Goal: Transaction & Acquisition: Purchase product/service

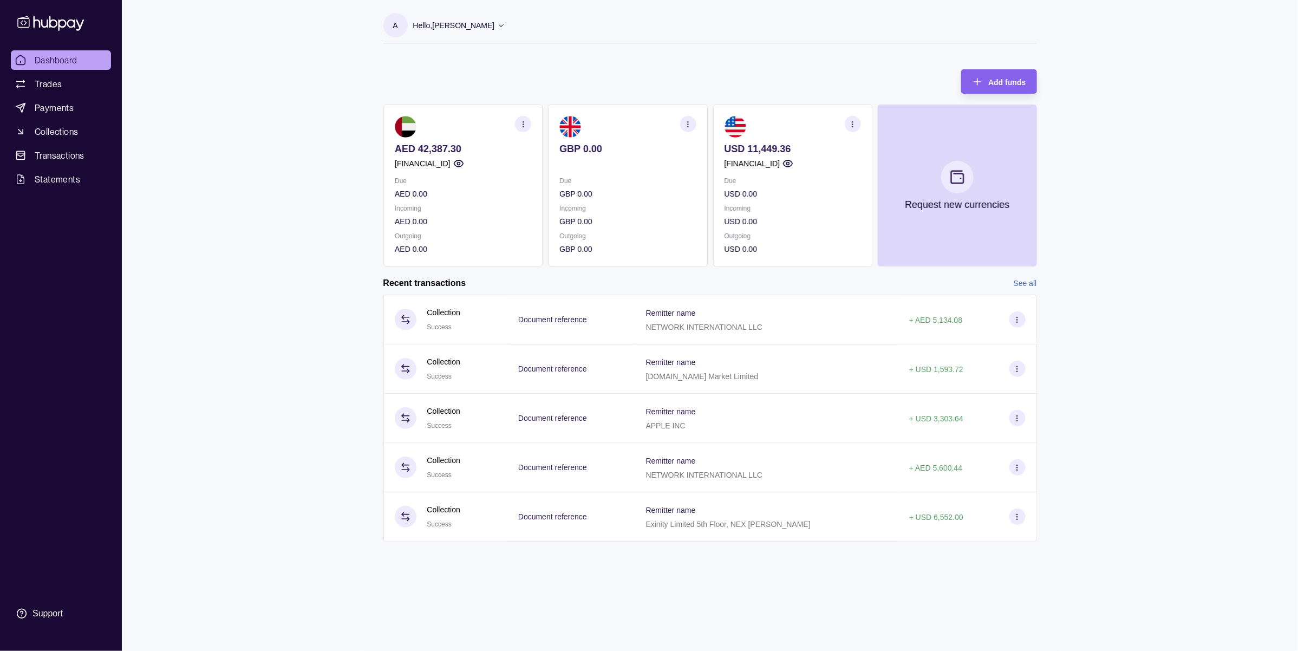
click at [520, 118] on section "button" at bounding box center [523, 124] width 16 height 16
click at [466, 149] on link "View account details" at bounding box center [448, 151] width 69 height 12
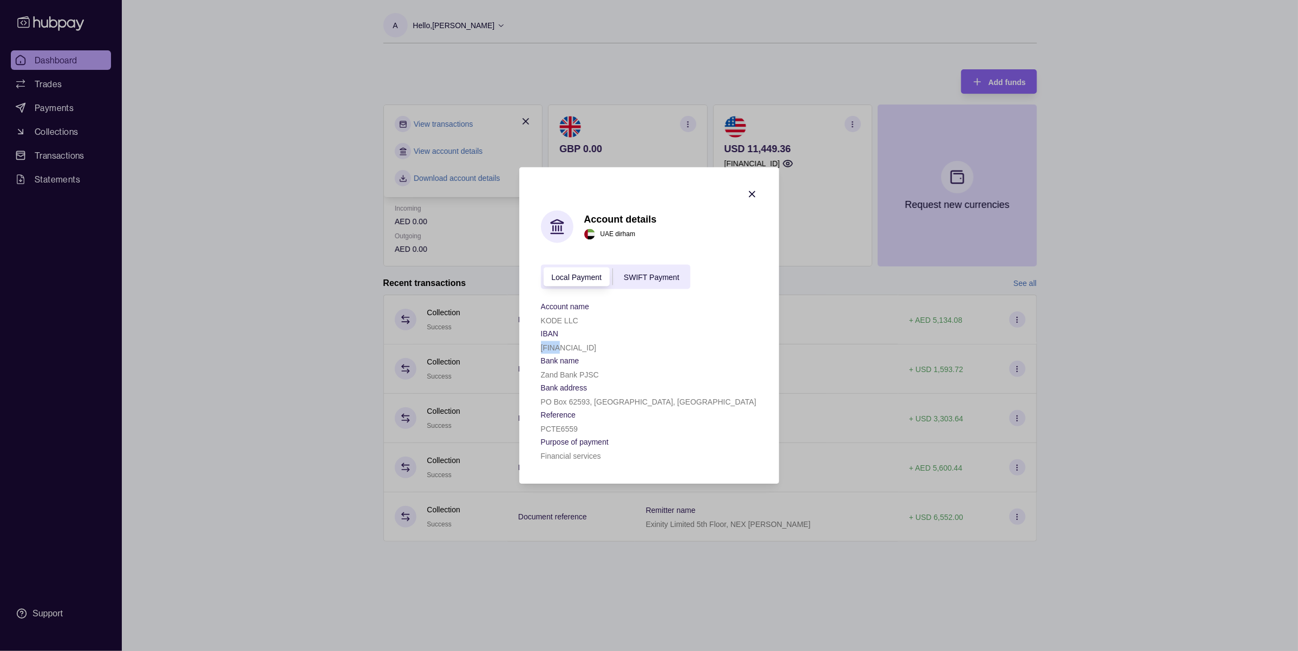
drag, startPoint x: 561, startPoint y: 348, endPoint x: 535, endPoint y: 347, distance: 26.5
click at [535, 347] on section "Account details UAE dirham Local Payment SWIFT Payment Account name KODE LLC IB…" at bounding box center [649, 325] width 260 height 317
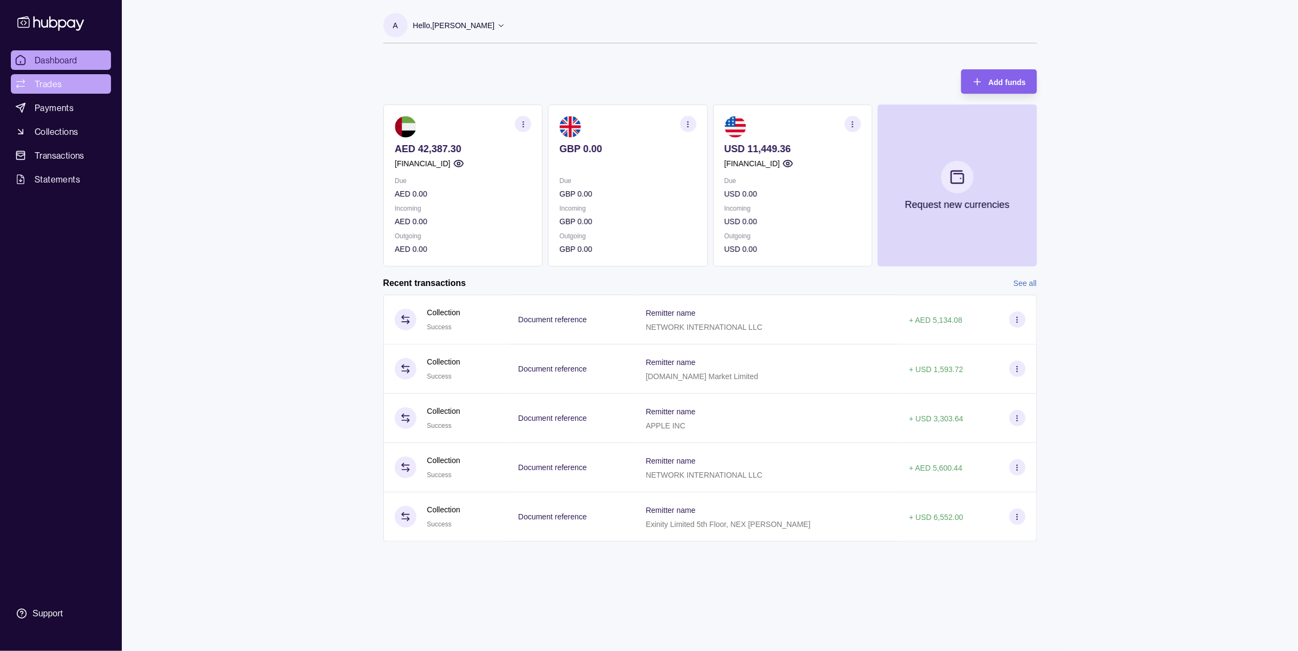
click at [53, 88] on span "Trades" at bounding box center [48, 83] width 27 height 13
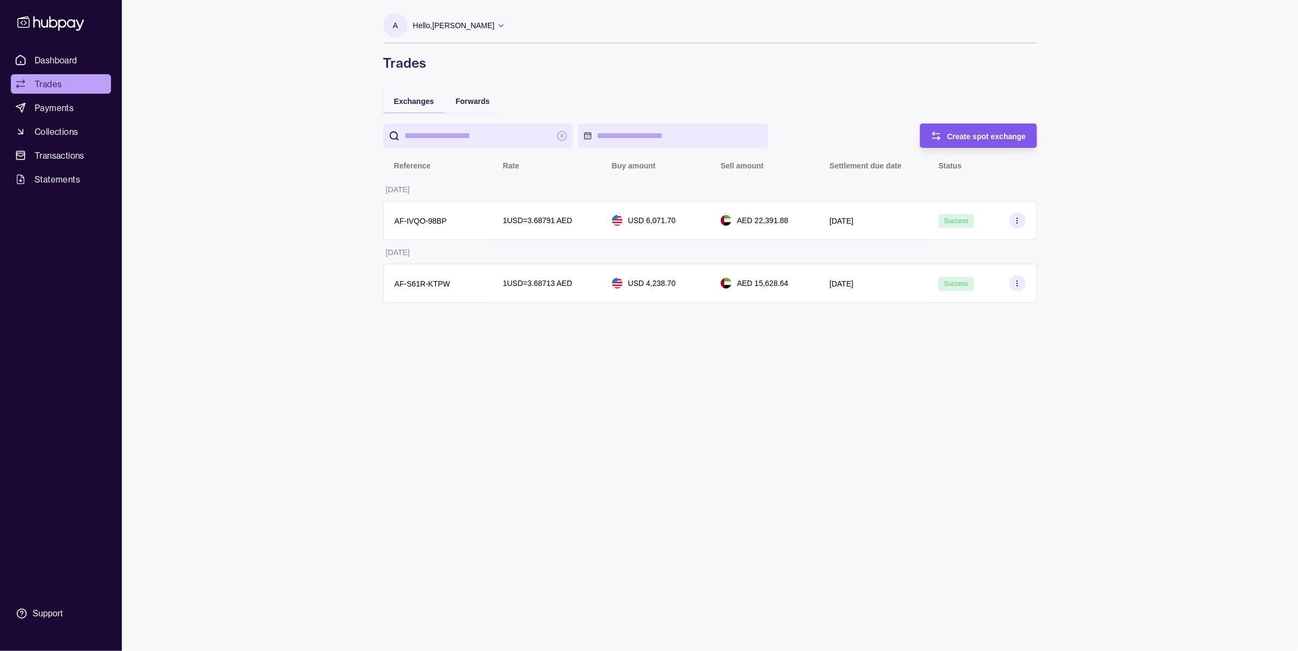
click at [952, 135] on span "Create spot exchange" at bounding box center [986, 136] width 79 height 9
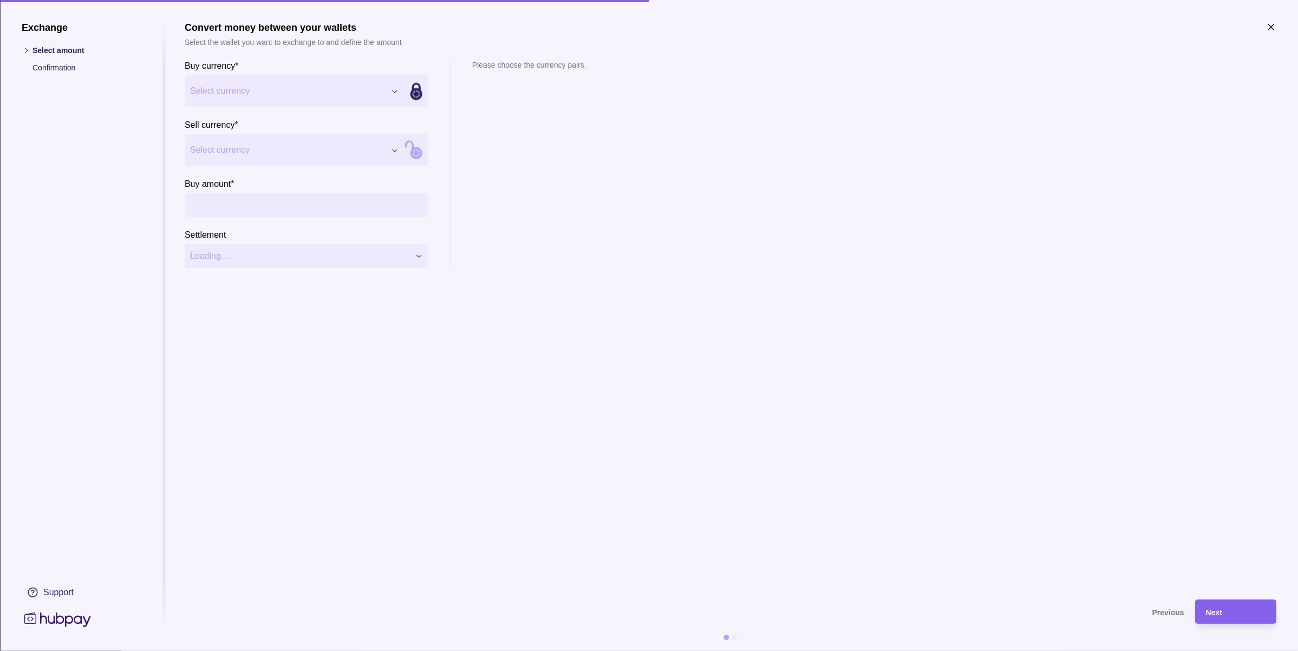
click at [254, 95] on span "Select currency" at bounding box center [287, 90] width 195 height 13
click at [237, 152] on span "Select currency" at bounding box center [287, 149] width 195 height 13
click at [1051, 358] on section "Convert money between your wallets Select the wallet you want to exchange to an…" at bounding box center [730, 305] width 1091 height 567
click at [244, 650] on div "Exchange Select amount Confirmation Support Convert money between your wallets …" at bounding box center [649, 651] width 1298 height 0
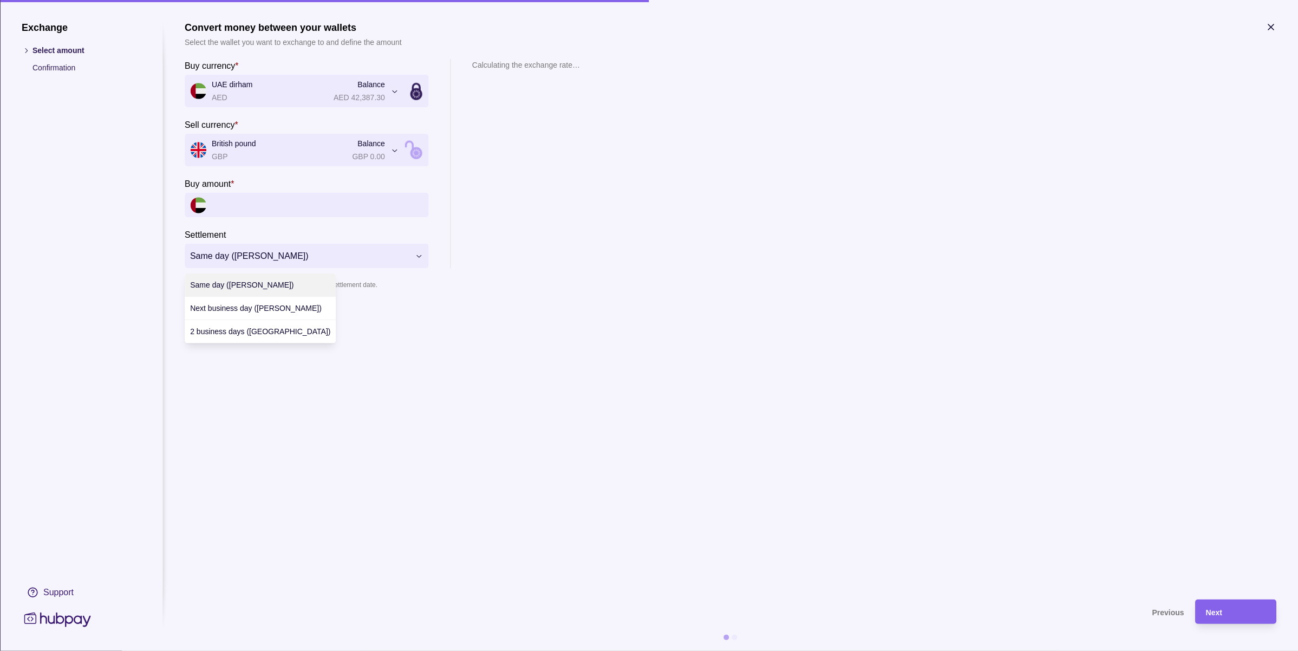
click at [673, 650] on div "**********" at bounding box center [649, 651] width 1298 height 0
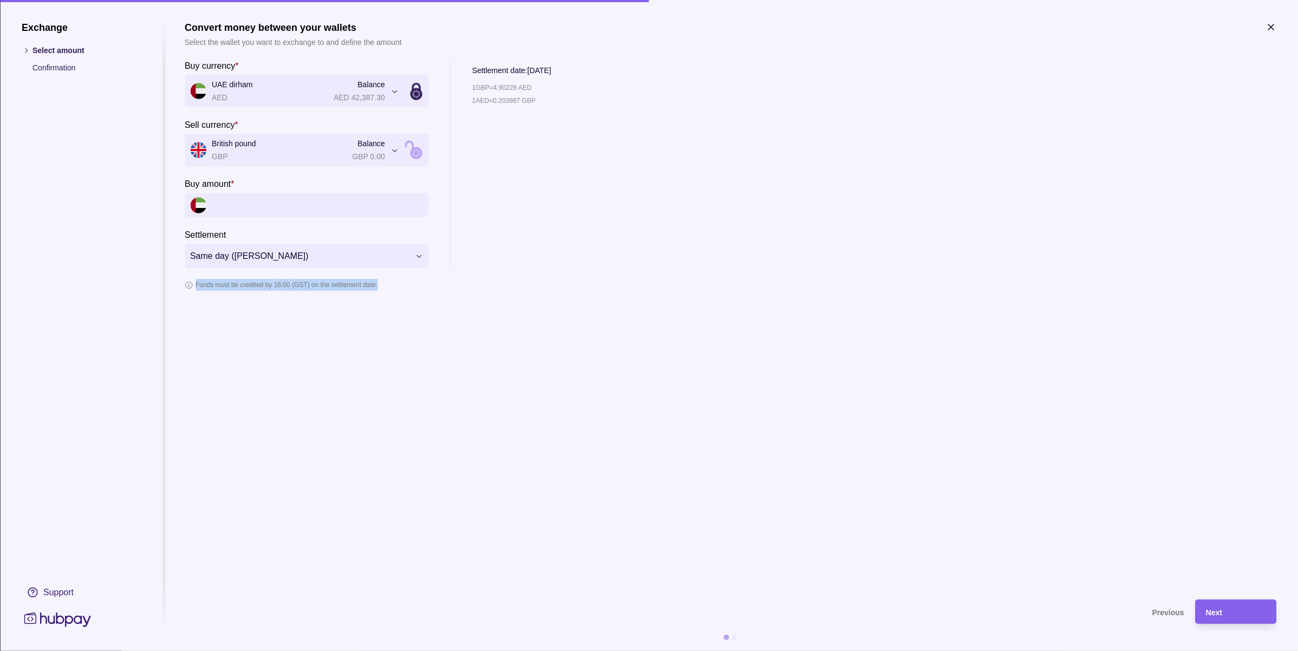
drag, startPoint x: 392, startPoint y: 286, endPoint x: 195, endPoint y: 293, distance: 197.7
click at [195, 293] on section "**********" at bounding box center [730, 305] width 1091 height 567
copy p "Funds must be credited by 16:00 (GST) on the settlement date."
click at [505, 421] on section "**********" at bounding box center [730, 305] width 1091 height 567
click at [1271, 26] on icon "button" at bounding box center [1270, 26] width 5 height 5
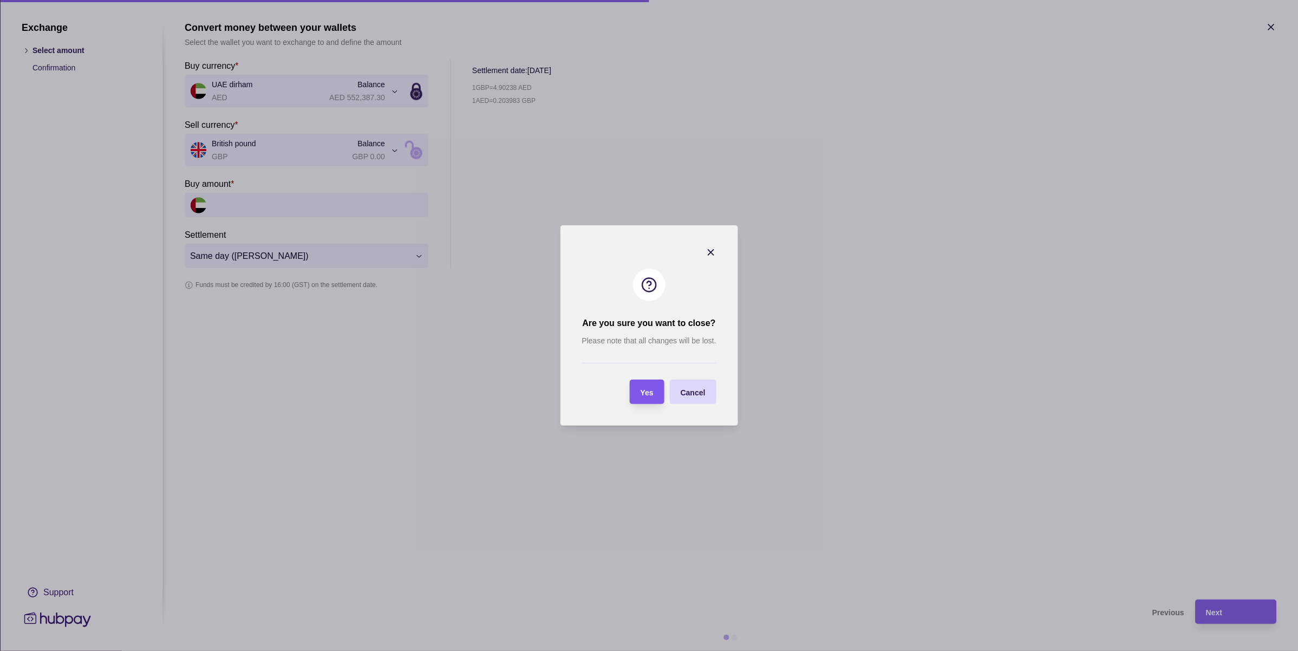
click at [654, 391] on section "Yes" at bounding box center [647, 391] width 35 height 24
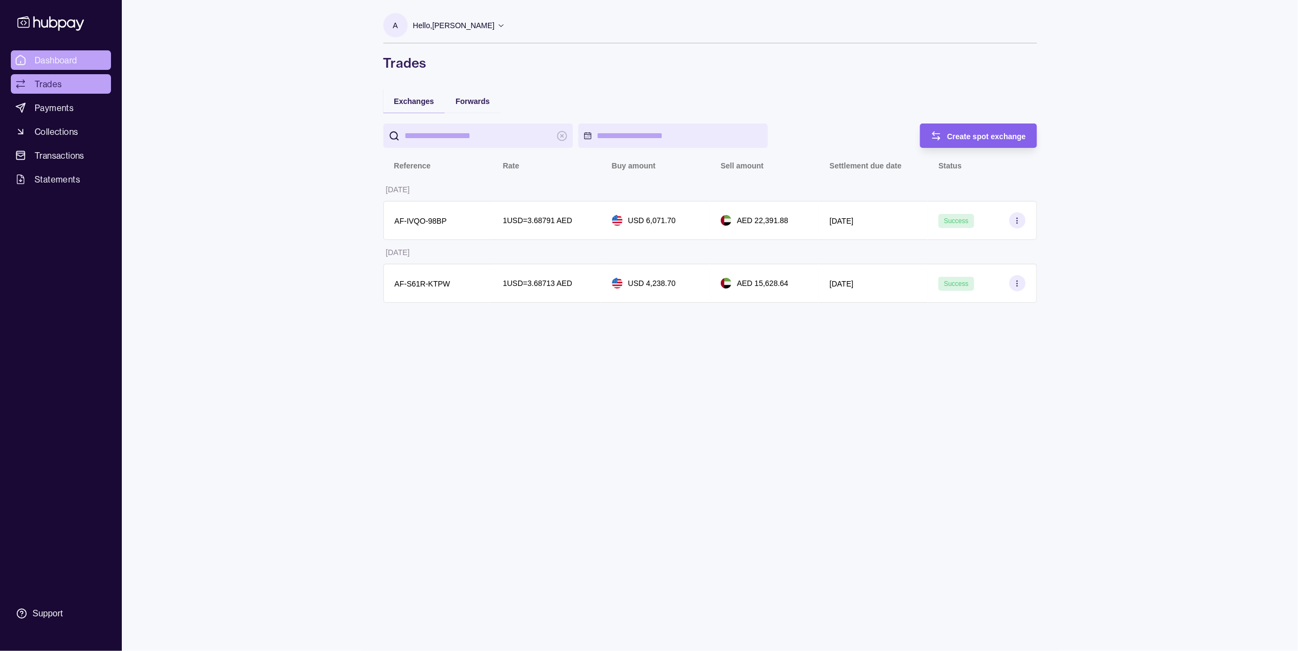
click at [38, 63] on span "Dashboard" at bounding box center [56, 60] width 43 height 13
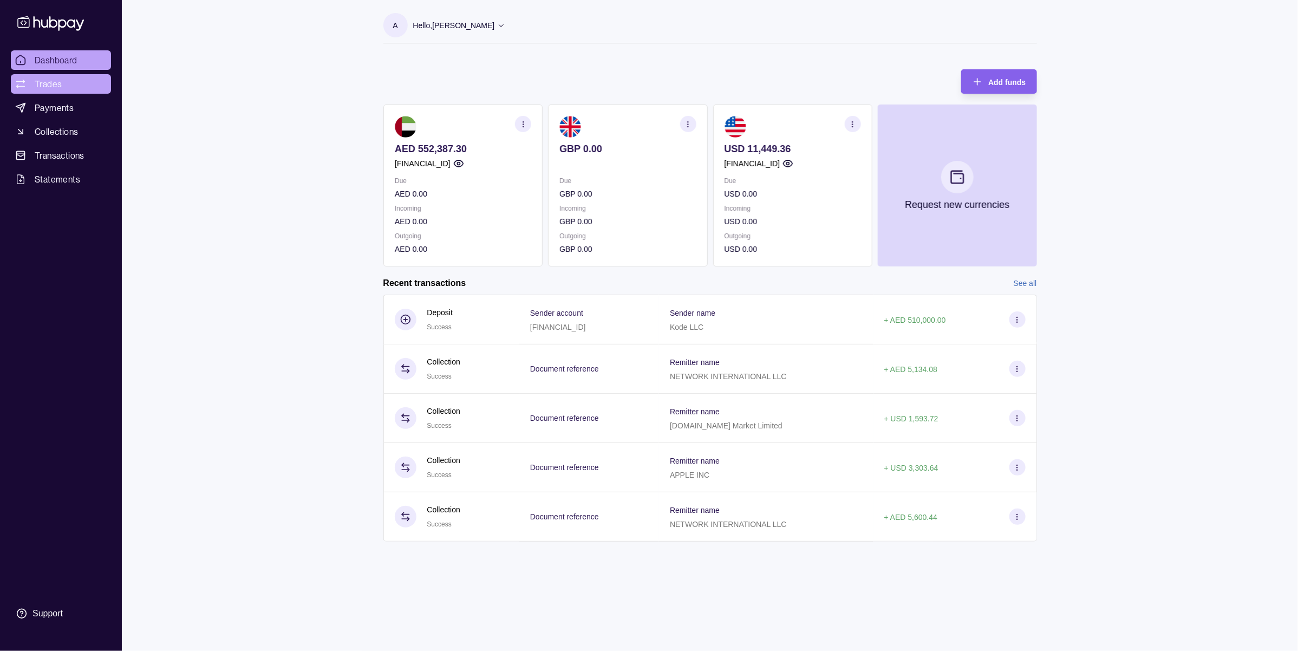
click at [39, 80] on span "Trades" at bounding box center [48, 83] width 27 height 13
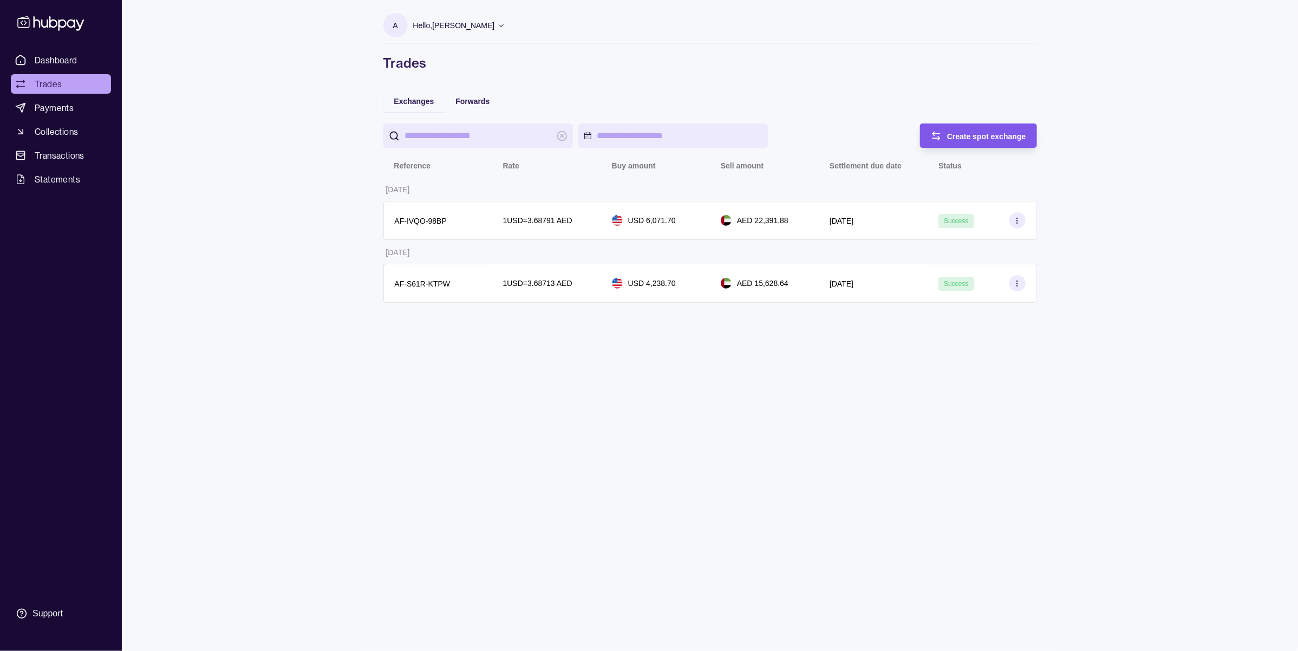
click at [957, 134] on span "Create spot exchange" at bounding box center [986, 136] width 79 height 9
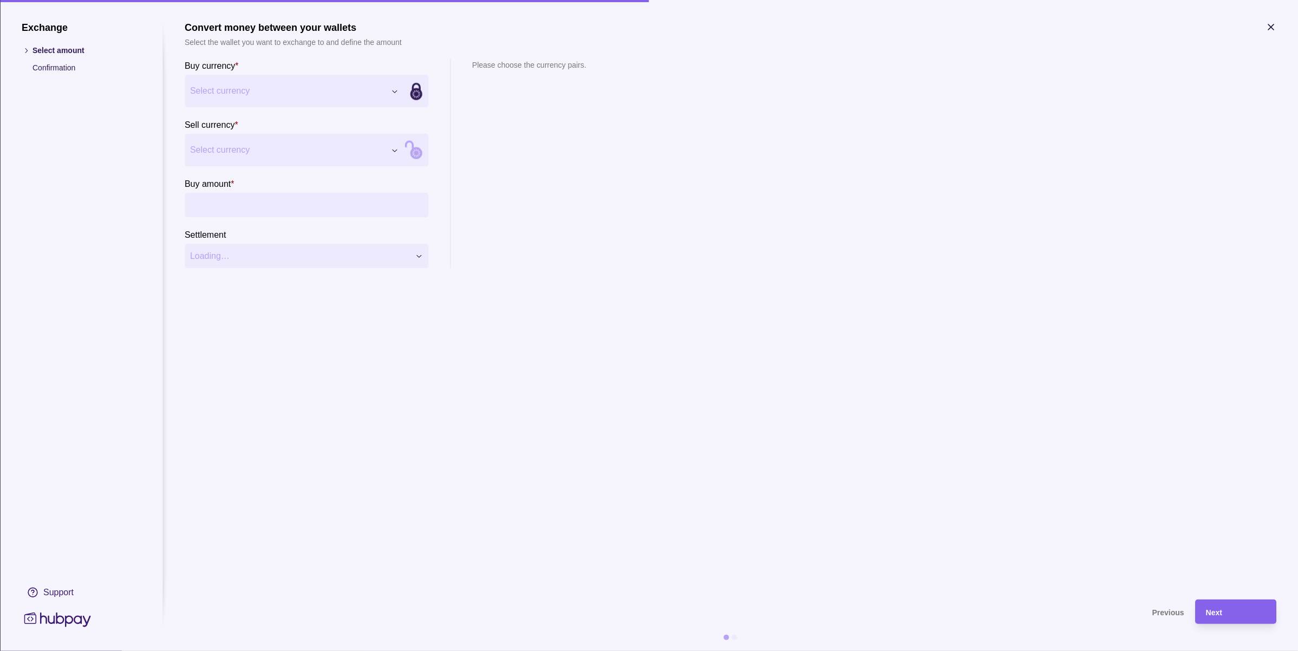
click at [277, 80] on button "Select currency" at bounding box center [294, 91] width 219 height 32
click at [237, 650] on div "Exchange Select amount Confirmation Support Convert money between your wallets …" at bounding box center [649, 651] width 1298 height 0
click at [222, 182] on p "Buy amount" at bounding box center [208, 183] width 46 height 9
click at [222, 193] on input "Buy amount *" at bounding box center [317, 205] width 211 height 24
click at [244, 205] on input "Buy amount *" at bounding box center [317, 205] width 211 height 24
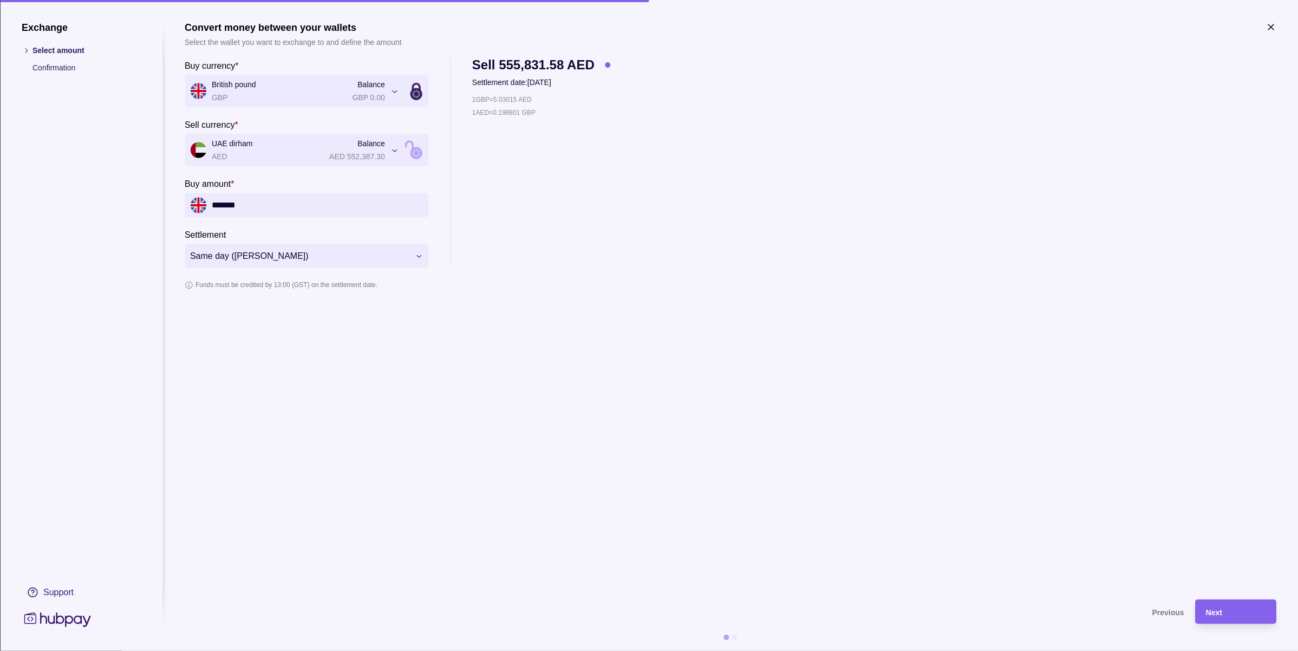
type input "*******"
click at [1270, 28] on icon "button" at bounding box center [1270, 26] width 5 height 5
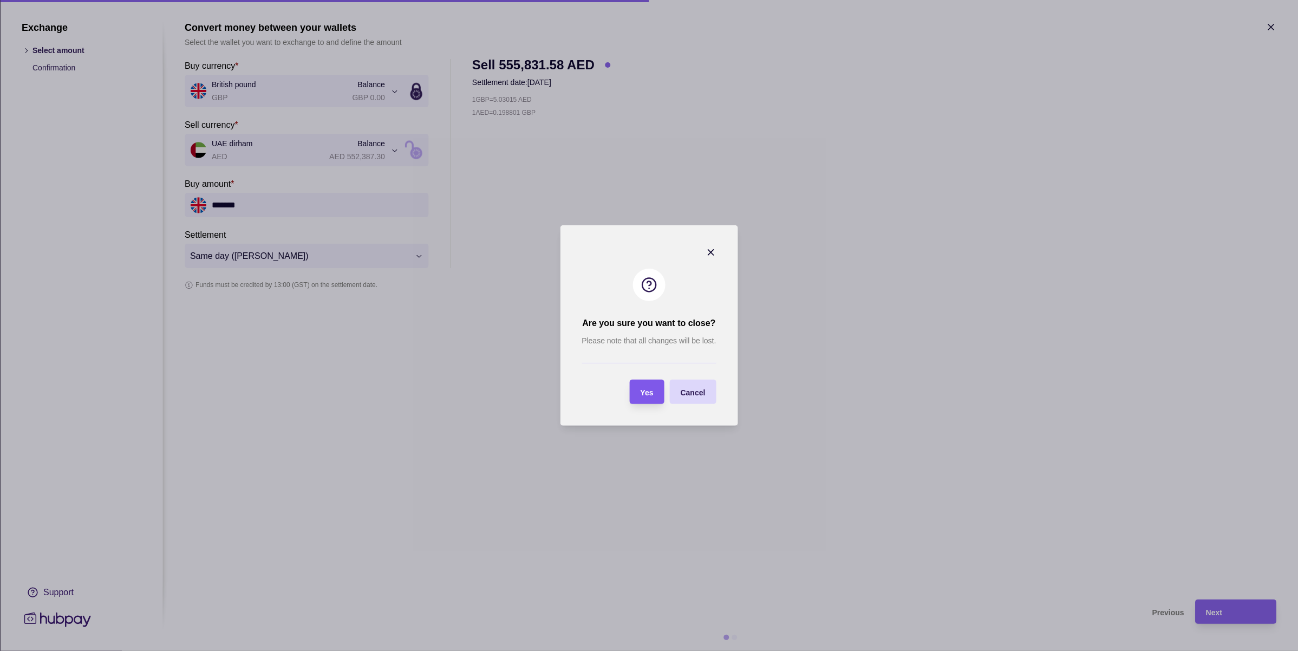
click at [642, 396] on span "Yes" at bounding box center [646, 392] width 13 height 9
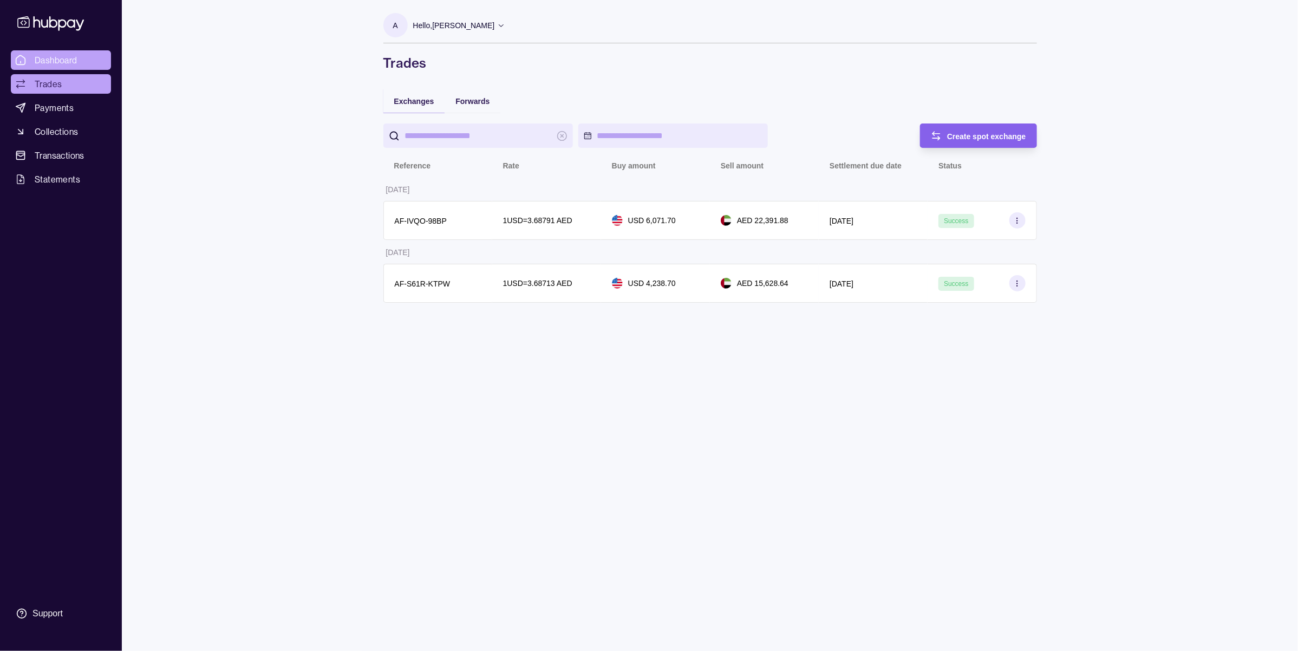
click at [79, 58] on link "Dashboard" at bounding box center [61, 59] width 100 height 19
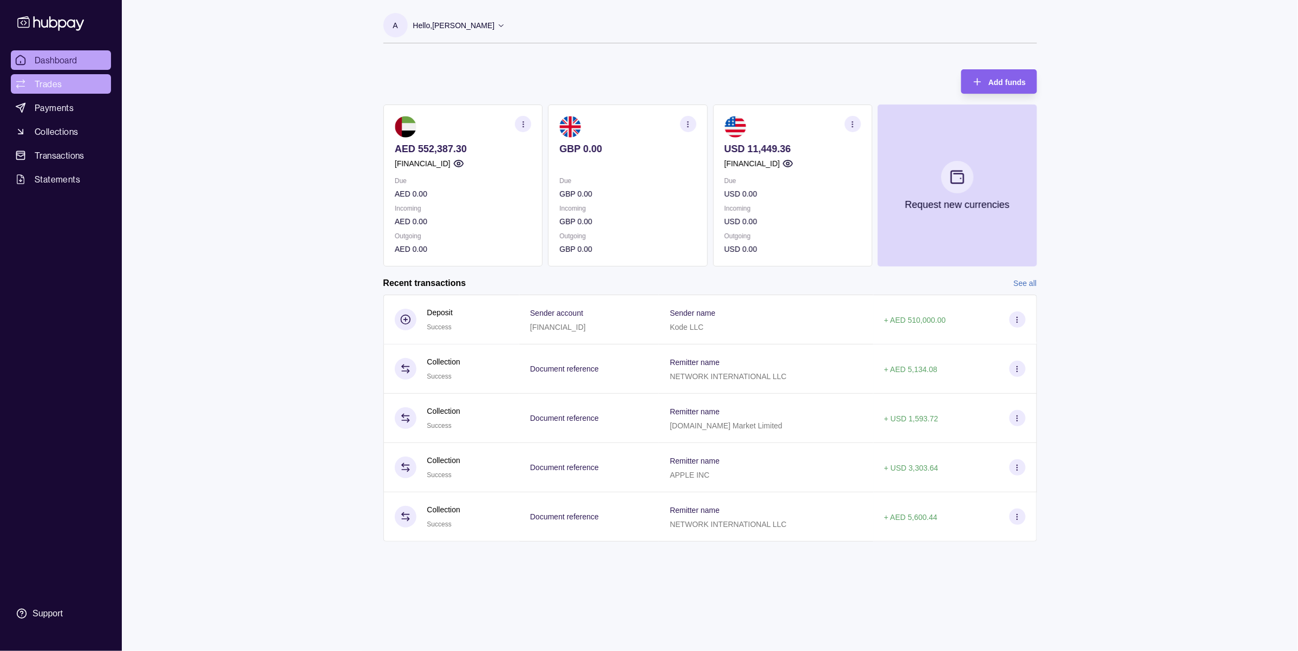
click at [57, 87] on span "Trades" at bounding box center [48, 83] width 27 height 13
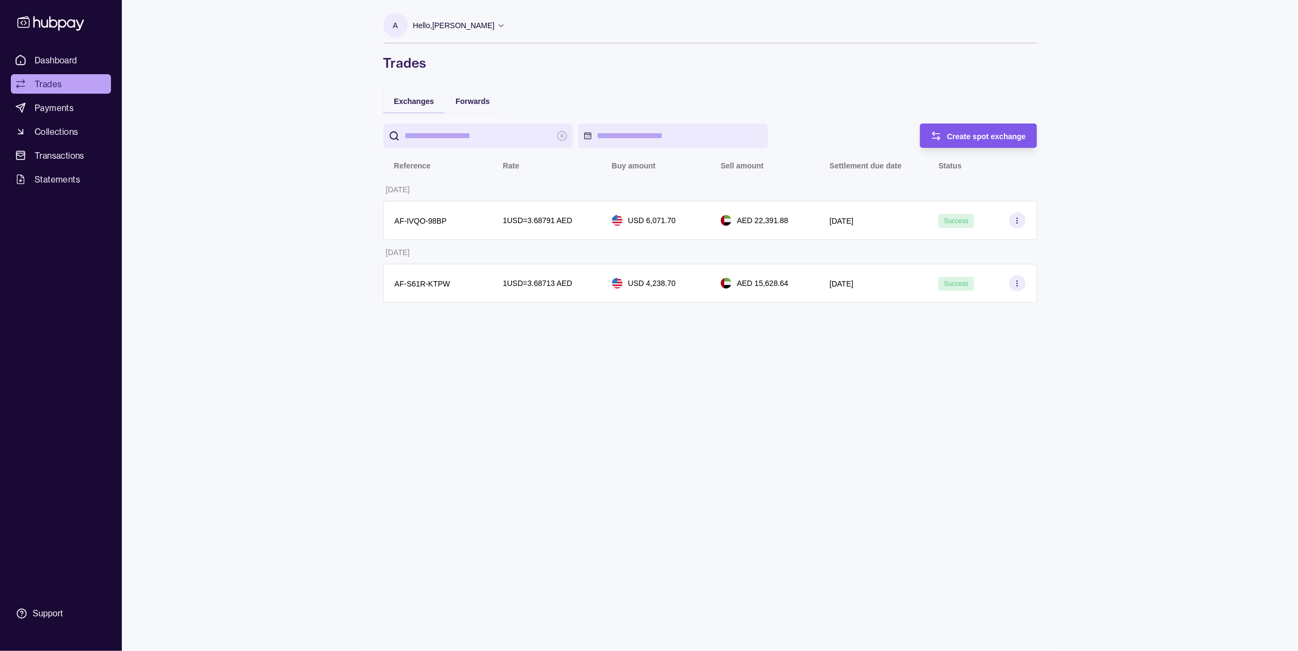
click at [966, 135] on span "Create spot exchange" at bounding box center [986, 136] width 79 height 9
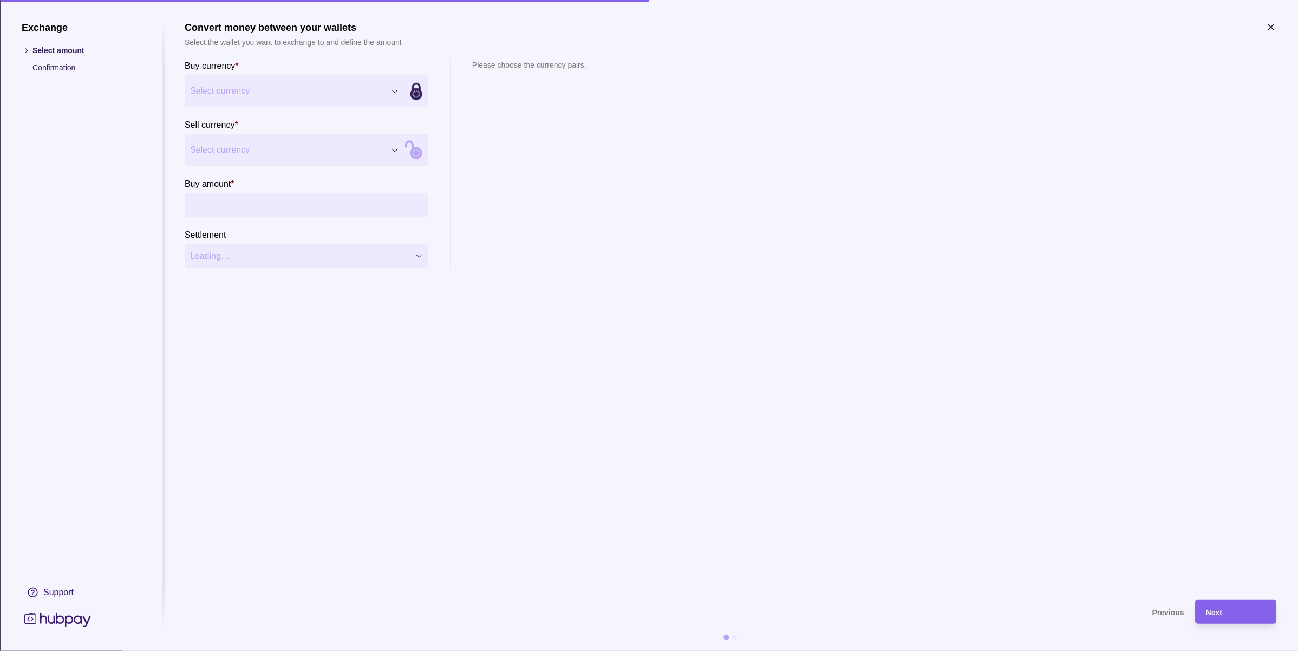
click at [277, 650] on div "Exchange Select amount Confirmation Support Convert money between your wallets …" at bounding box center [649, 651] width 1298 height 0
click at [247, 650] on div "Exchange Select amount Confirmation Support Convert money between your wallets …" at bounding box center [649, 651] width 1298 height 0
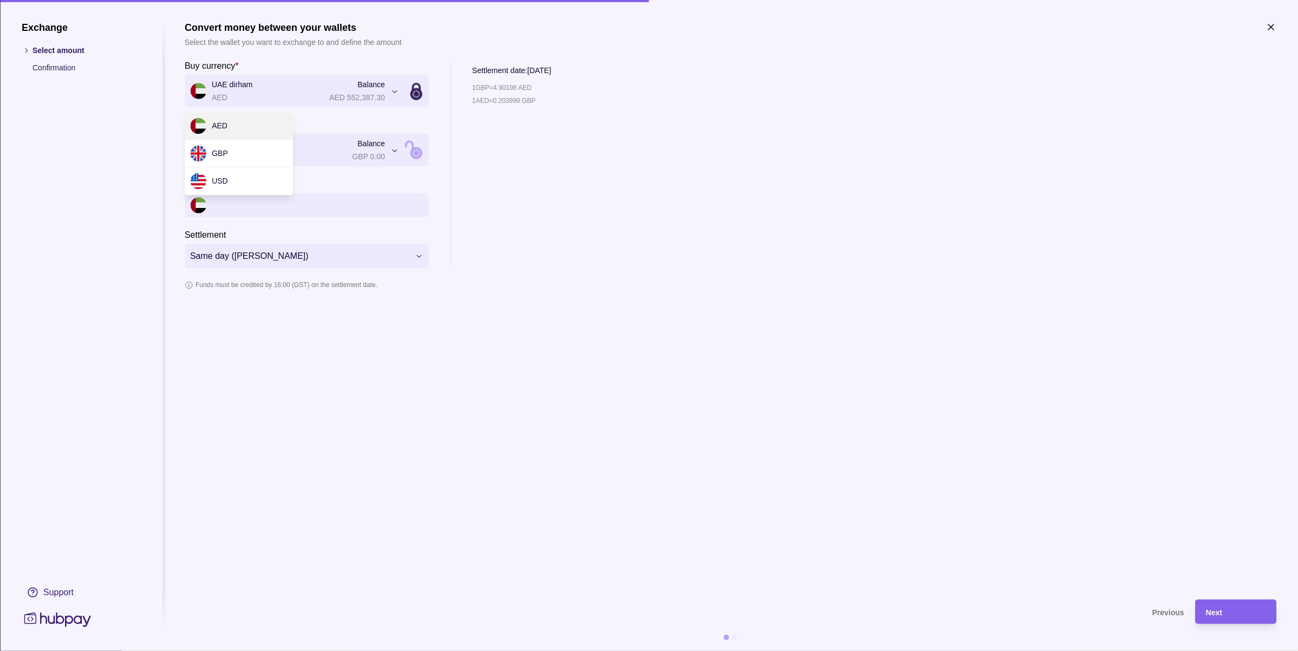
click at [257, 650] on div "**********" at bounding box center [649, 651] width 1298 height 0
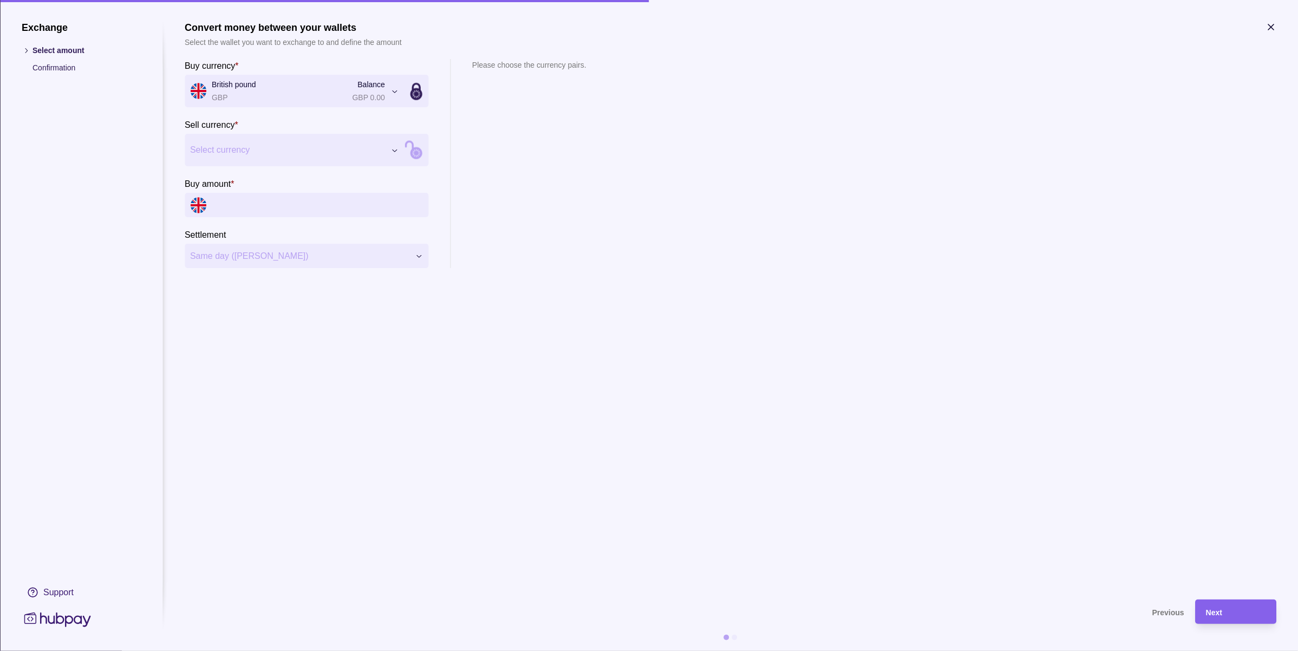
click at [243, 650] on div "Exchange Select amount Confirmation Support Convert money between your wallets …" at bounding box center [649, 651] width 1298 height 0
click at [265, 209] on input "Buy amount *" at bounding box center [317, 205] width 211 height 24
type input "*******"
click at [479, 545] on section "**********" at bounding box center [730, 305] width 1091 height 567
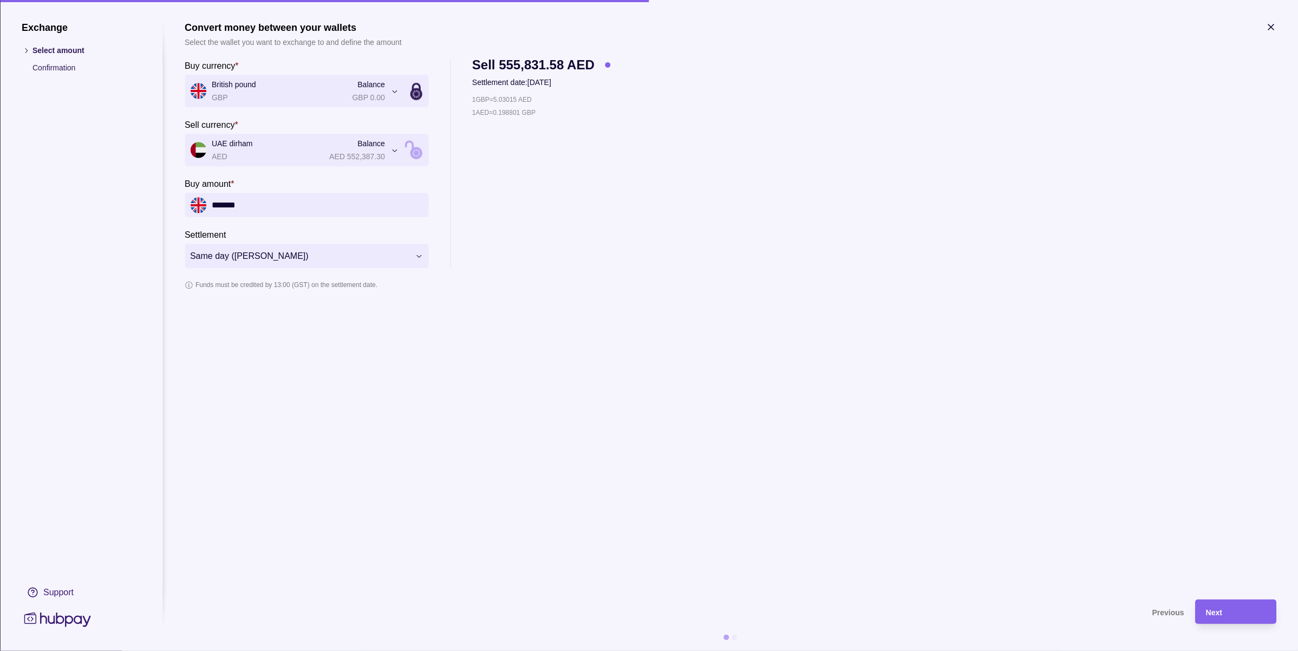
click at [554, 385] on section "**********" at bounding box center [730, 305] width 1091 height 567
drag, startPoint x: 548, startPoint y: 114, endPoint x: 472, endPoint y: 114, distance: 76.3
click at [472, 114] on div "1 AED = 0.198801 GBP" at bounding box center [541, 113] width 139 height 12
copy p "1 AED = 0.198801 GBP"
click at [1268, 25] on icon "button" at bounding box center [1270, 27] width 11 height 11
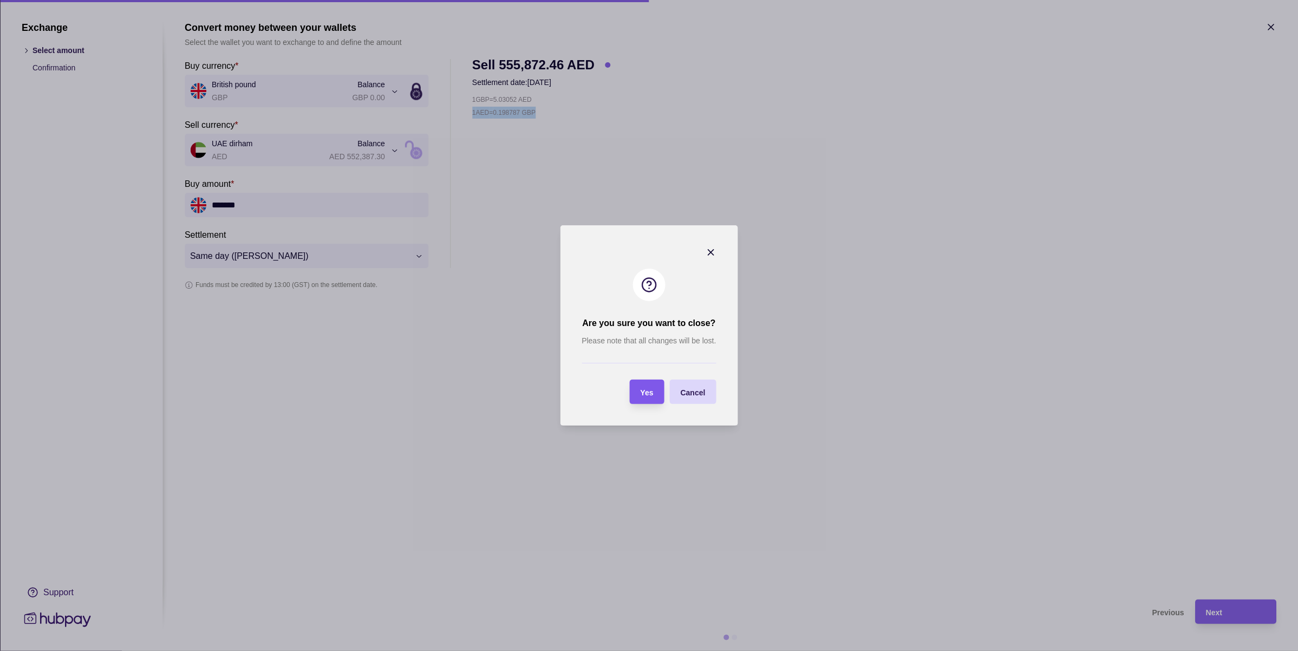
click at [645, 396] on div "Yes" at bounding box center [646, 391] width 13 height 13
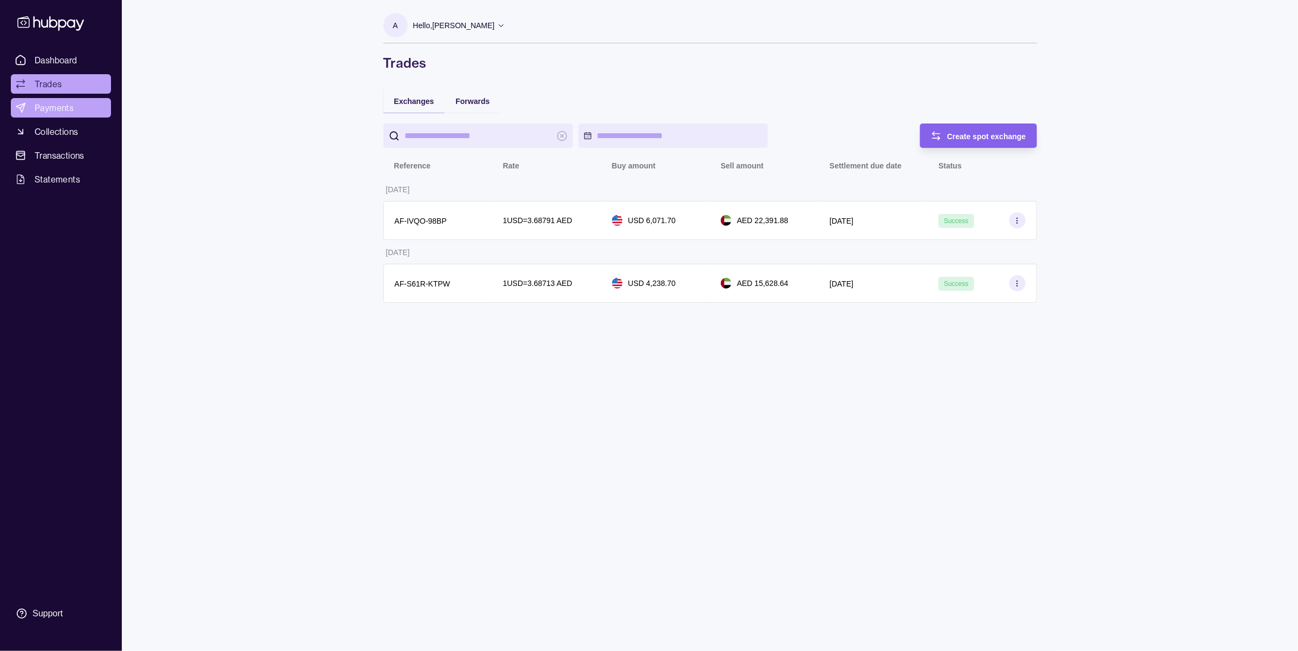
click at [79, 114] on link "Payments" at bounding box center [61, 107] width 100 height 19
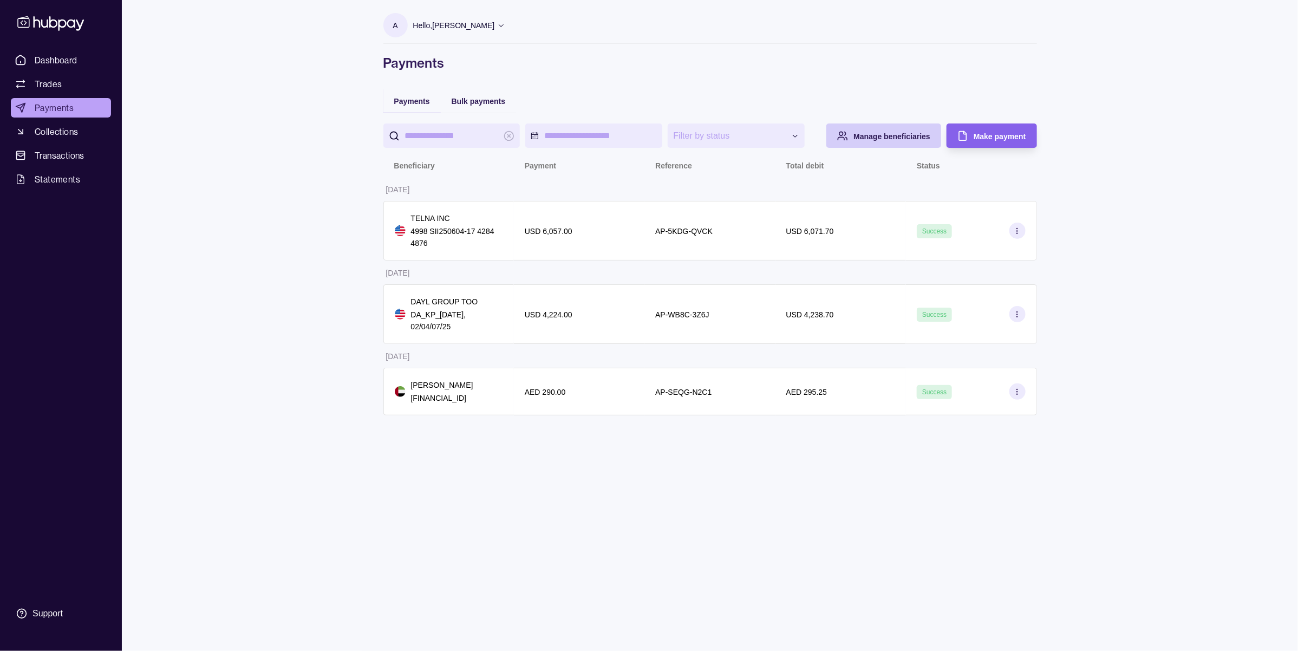
click at [865, 126] on div "Manage beneficiaries" at bounding box center [875, 135] width 109 height 24
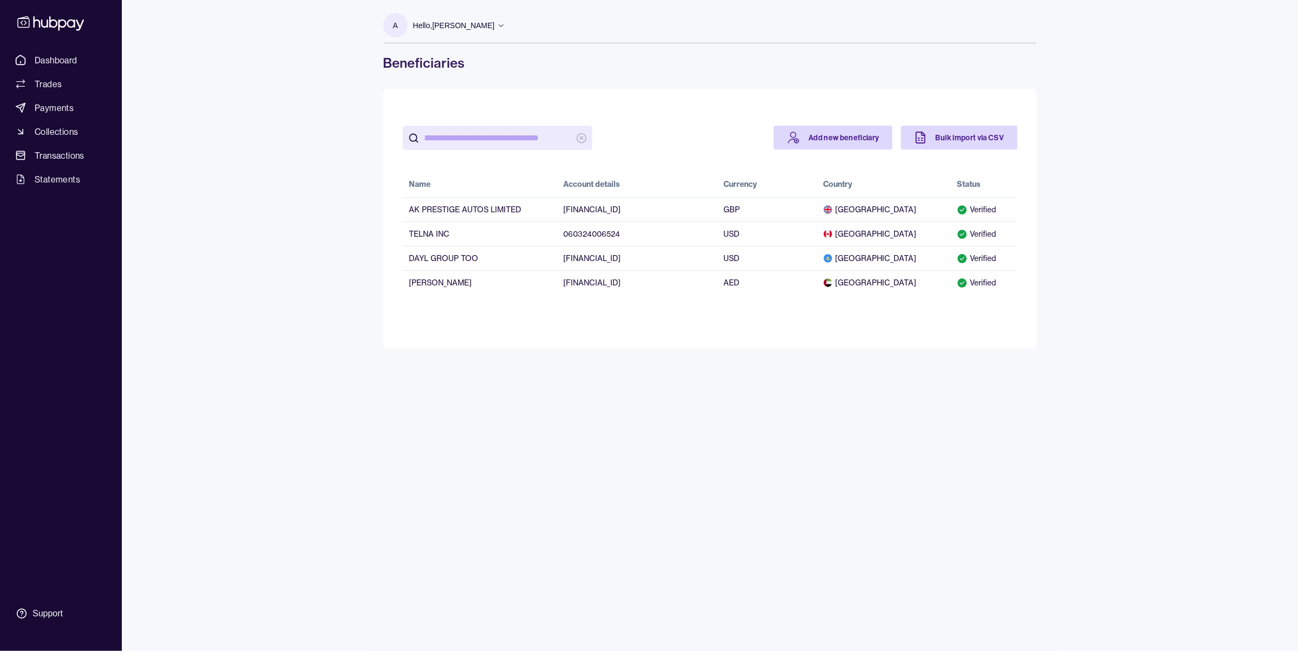
click at [910, 206] on span "United Kingdom" at bounding box center [883, 209] width 120 height 11
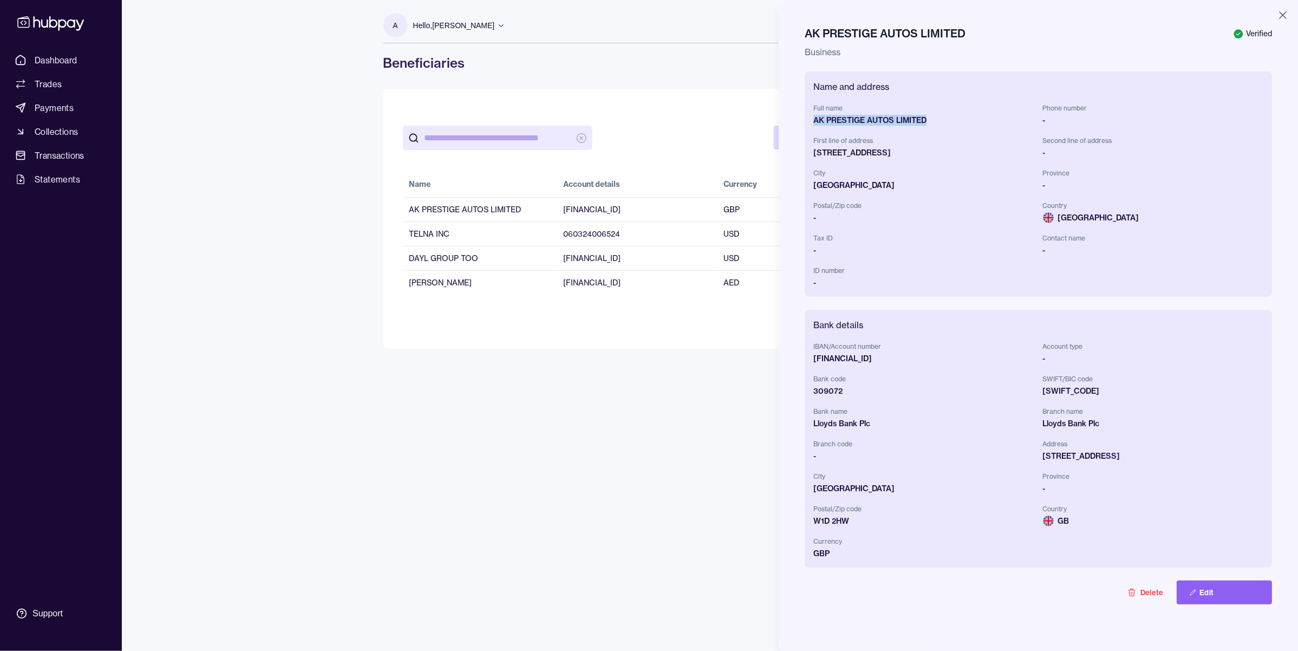
drag, startPoint x: 930, startPoint y: 119, endPoint x: 799, endPoint y: 123, distance: 130.5
click at [799, 123] on div "AK PRESTIGE AUTOS LIMITED Verified Business Name and address Full name AK PREST…" at bounding box center [1037, 325] width 519 height 651
copy div "AK PRESTIGE AUTOS LIMITED"
drag, startPoint x: 986, startPoint y: 155, endPoint x: 808, endPoint y: 152, distance: 178.1
click at [808, 152] on div "Name and address Full name AK PRESTIGE AUTOS LIMITED Phone number - First line …" at bounding box center [1037, 183] width 467 height 225
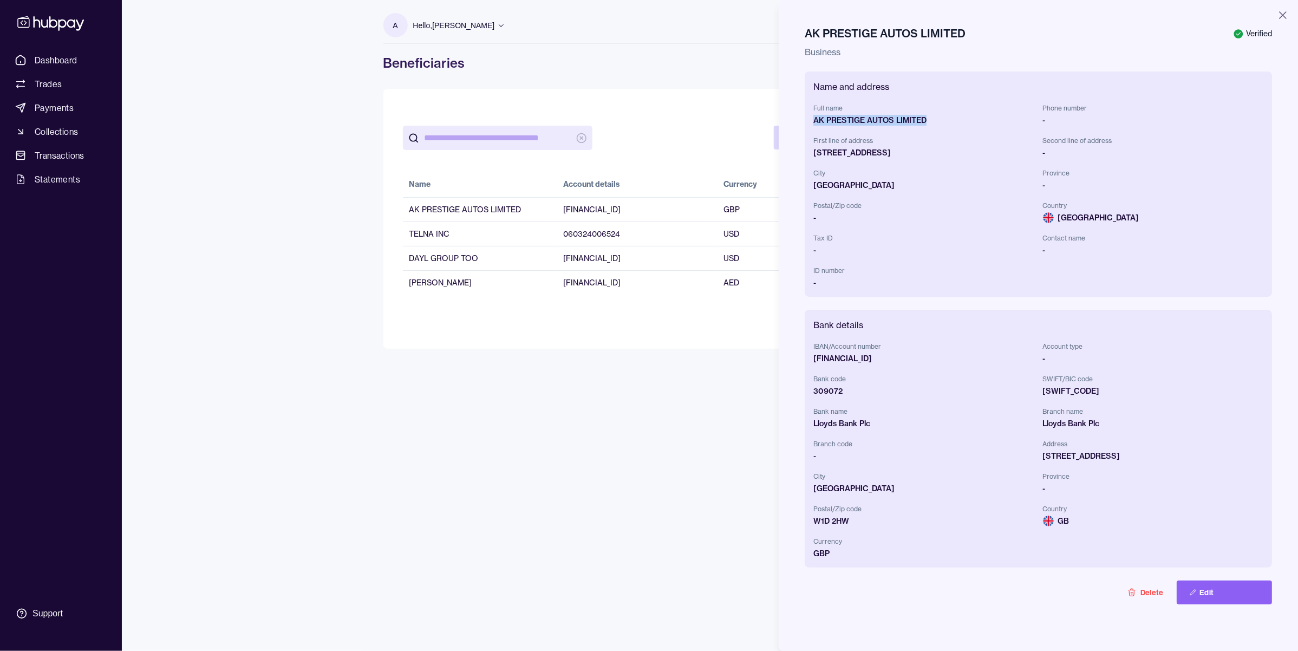
copy div "Passing Moon, High Cross, Radlett, WD25, 8BN"
drag, startPoint x: 888, startPoint y: 358, endPoint x: 812, endPoint y: 359, distance: 76.3
click at [812, 359] on div "Bank details IBAN/Account number GB97LOYD30907226060760 Account type - Bank cod…" at bounding box center [1037, 439] width 467 height 258
copy div "GB97LOYD30907226060760"
drag, startPoint x: 1086, startPoint y: 388, endPoint x: 1032, endPoint y: 394, distance: 54.4
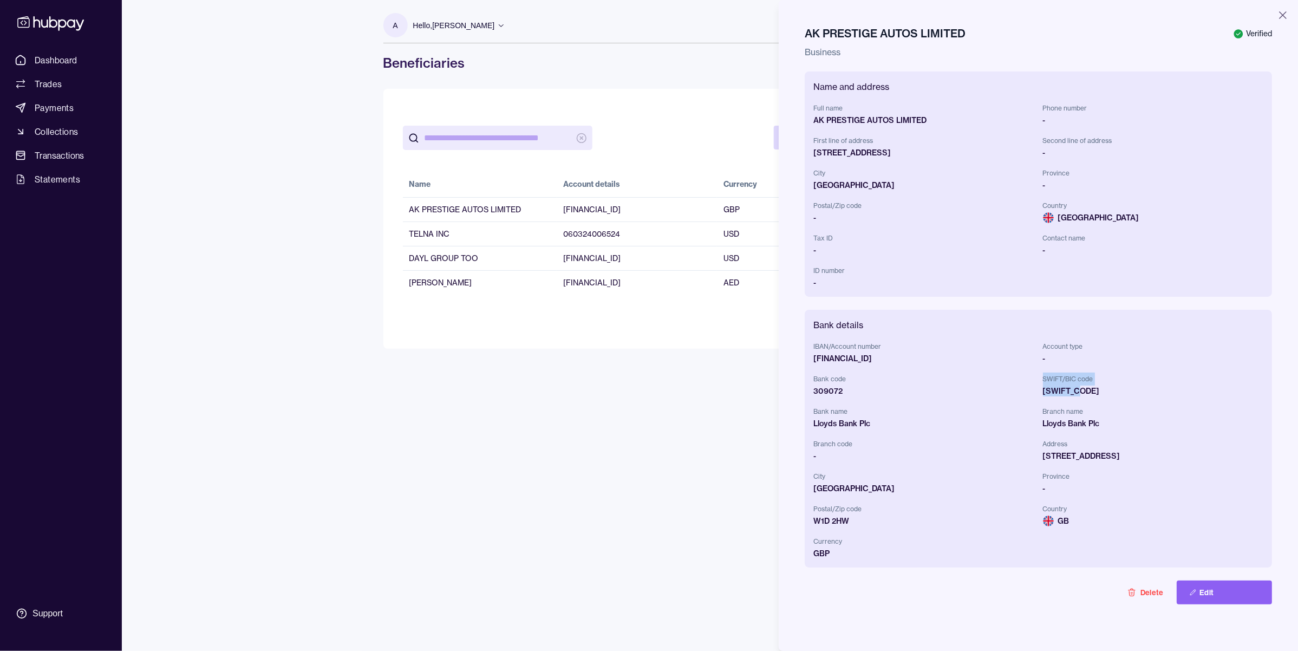
click at [1032, 394] on div "IBAN/Account number GB97LOYD30907226060760 Account type - Bank code 309072 SWIF…" at bounding box center [1038, 449] width 450 height 219
click at [1124, 396] on div "LOYDGB2L" at bounding box center [1153, 390] width 220 height 11
drag, startPoint x: 842, startPoint y: 391, endPoint x: 796, endPoint y: 399, distance: 46.6
click at [796, 399] on div "AK PRESTIGE AUTOS LIMITED Verified Business Name and address Full name AK PREST…" at bounding box center [1037, 325] width 519 height 651
copy div "309072"
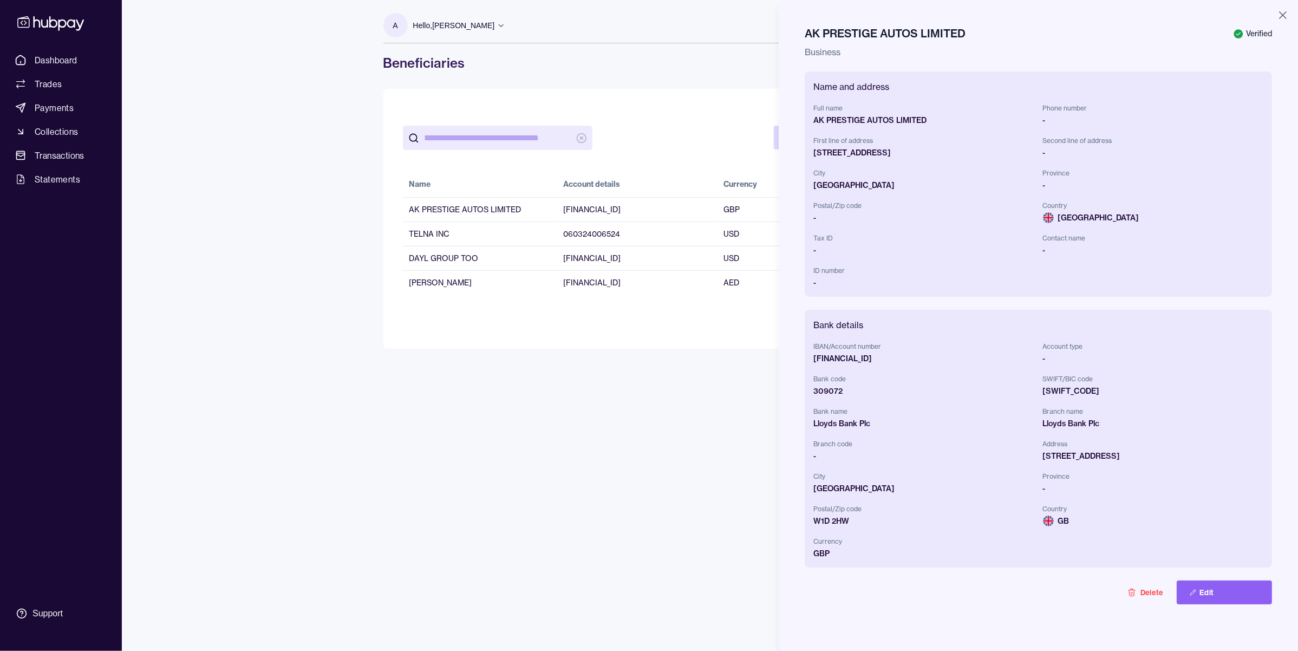
click at [953, 437] on span "Branch code" at bounding box center [923, 443] width 220 height 13
drag, startPoint x: 850, startPoint y: 390, endPoint x: 809, endPoint y: 390, distance: 41.1
click at [809, 390] on div "Bank details IBAN/Account number GB97LOYD30907226060760 Account type - Bank cod…" at bounding box center [1037, 439] width 467 height 258
drag, startPoint x: 1089, startPoint y: 394, endPoint x: 1033, endPoint y: 393, distance: 56.3
click at [1033, 393] on div "IBAN/Account number GB97LOYD30907226060760 Account type - Bank code 309072 SWIF…" at bounding box center [1038, 449] width 450 height 219
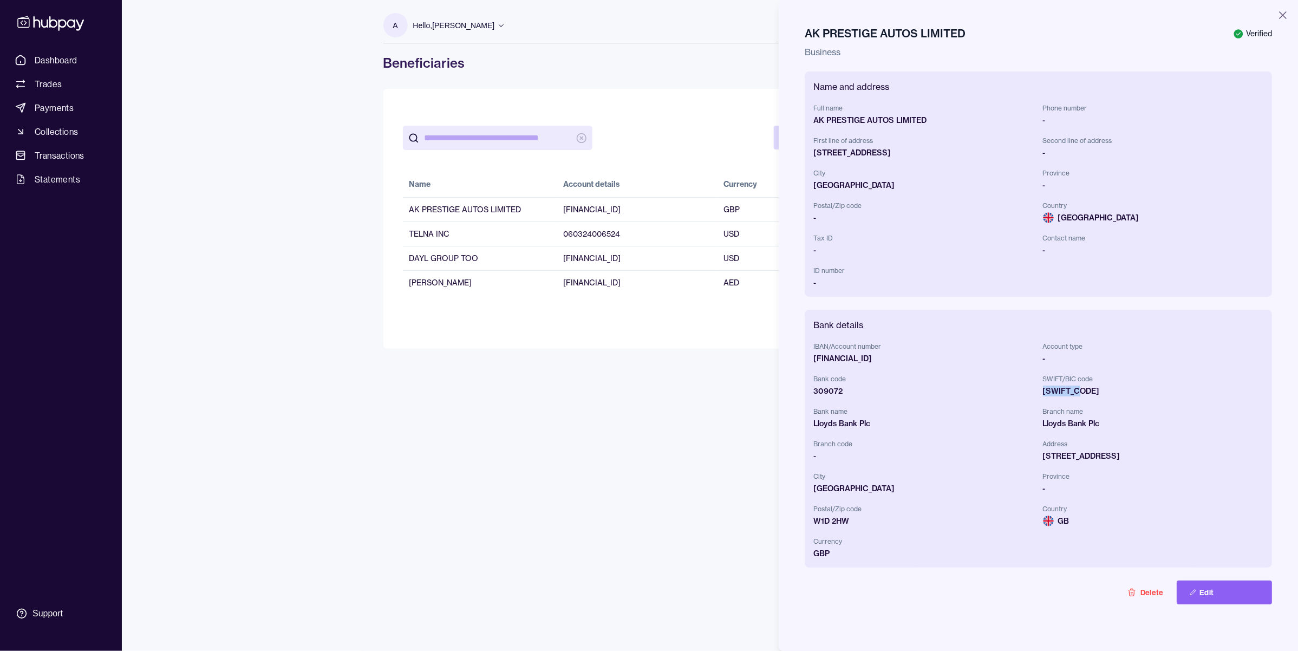
copy div "LOYDGB2L"
drag, startPoint x: 1097, startPoint y: 423, endPoint x: 1045, endPoint y: 422, distance: 51.4
click at [1045, 422] on div "Lloyds Bank Plc" at bounding box center [1153, 423] width 220 height 11
click at [1045, 412] on span "Branch name" at bounding box center [1153, 411] width 220 height 13
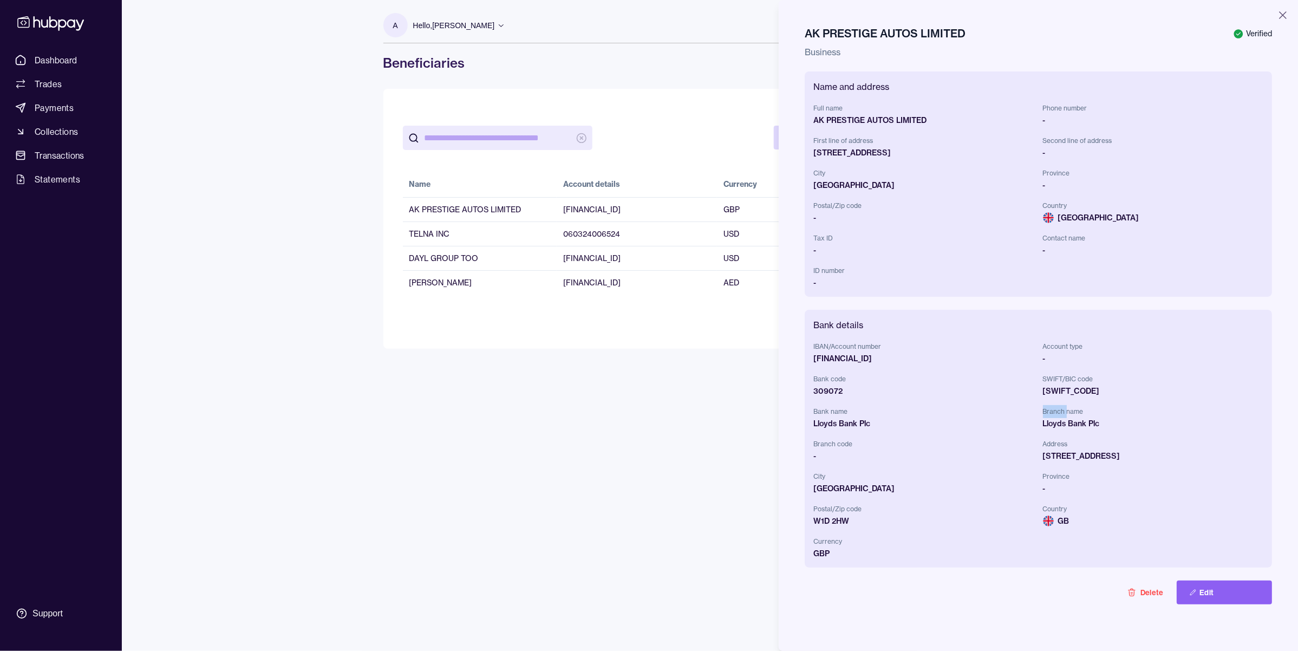
copy span "Branch"
click at [860, 452] on div "-" at bounding box center [923, 455] width 220 height 11
drag, startPoint x: 848, startPoint y: 410, endPoint x: 808, endPoint y: 409, distance: 40.1
click at [808, 409] on div "Bank details IBAN/Account number GB97LOYD30907226060760 Account type - Bank cod…" at bounding box center [1037, 439] width 467 height 258
copy span "Bank name"
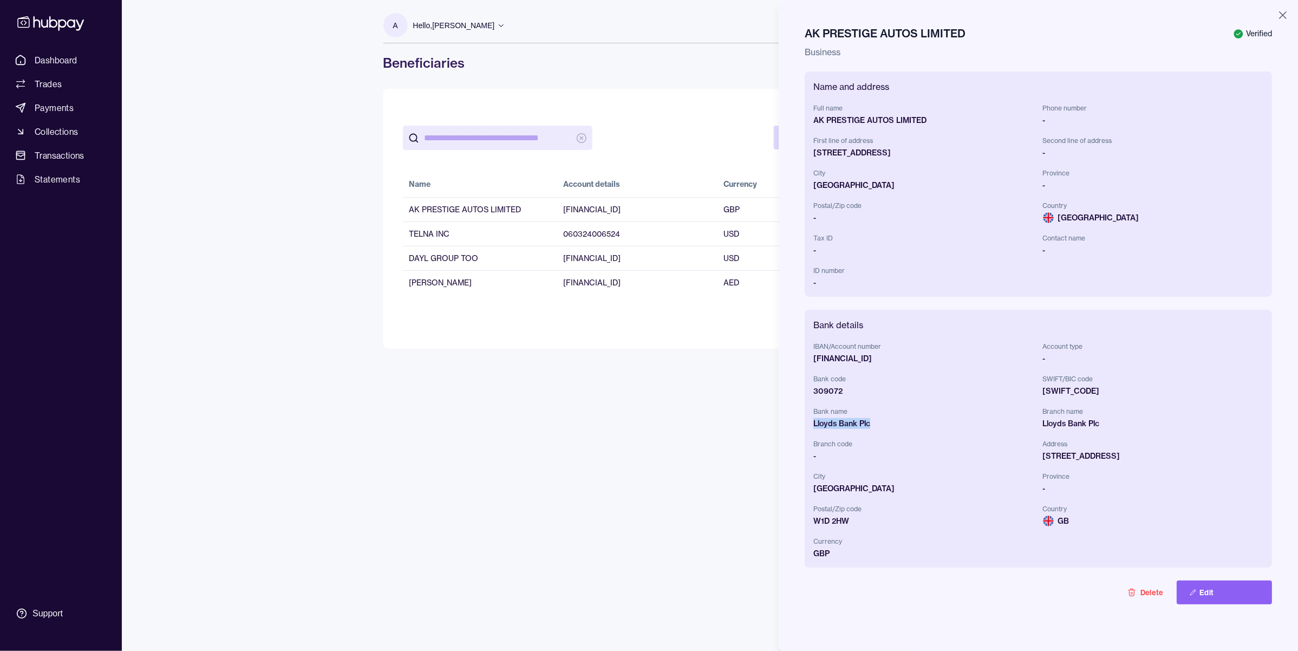
drag, startPoint x: 829, startPoint y: 423, endPoint x: 785, endPoint y: 423, distance: 43.8
click at [785, 423] on div "AK PRESTIGE AUTOS LIMITED Verified Business Name and address Full name AK PREST…" at bounding box center [1037, 325] width 519 height 651
copy div "Lloyds Bank Plc"
drag, startPoint x: 1114, startPoint y: 456, endPoint x: 1030, endPoint y: 458, distance: 83.9
click at [1030, 458] on div "IBAN/Account number GB97LOYD30907226060760 Account type - Bank code 309072 SWIF…" at bounding box center [1038, 449] width 450 height 219
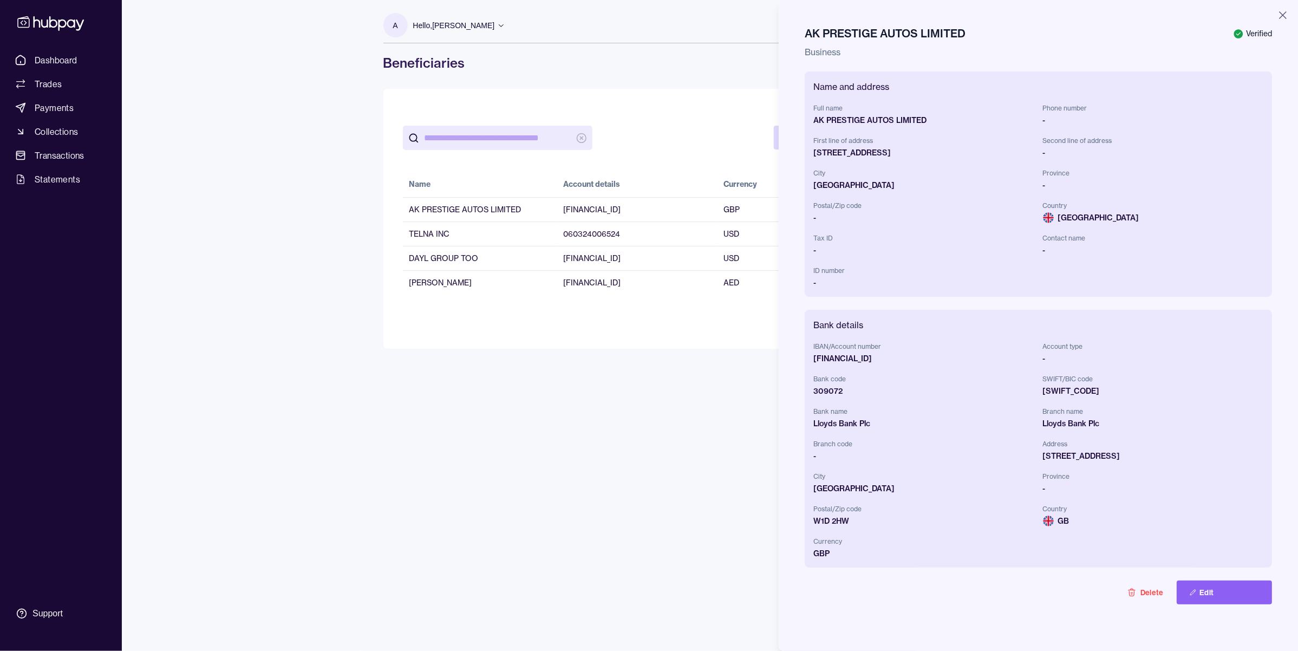
click at [1186, 473] on span "Province" at bounding box center [1153, 476] width 220 height 13
drag, startPoint x: 1133, startPoint y: 455, endPoint x: 1032, endPoint y: 456, distance: 100.7
click at [1032, 456] on div "IBAN/Account number GB97LOYD30907226060760 Account type - Bank code 309072 SWIF…" at bounding box center [1038, 449] width 450 height 219
click at [1135, 467] on div "IBAN/Account number GB97LOYD30907226060760 Account type - Bank code 309072 SWIF…" at bounding box center [1038, 449] width 450 height 219
drag, startPoint x: 1135, startPoint y: 455, endPoint x: 1037, endPoint y: 461, distance: 98.1
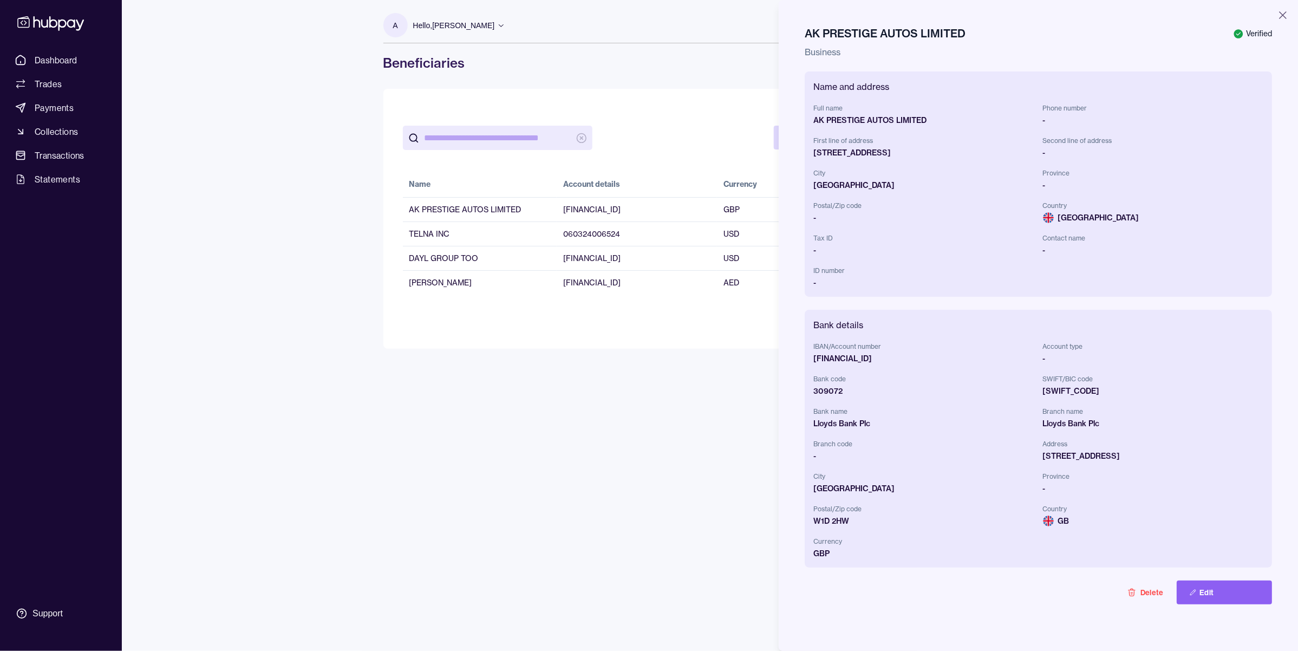
click at [1037, 461] on div "IBAN/Account number GB97LOYD30907226060760 Account type - Bank code 309072 SWIF…" at bounding box center [1038, 449] width 450 height 219
drag, startPoint x: 852, startPoint y: 518, endPoint x: 807, endPoint y: 523, distance: 45.3
click at [807, 523] on div "Bank details IBAN/Account number GB97LOYD30907226060760 Account type - Bank cod…" at bounding box center [1037, 439] width 467 height 258
drag, startPoint x: 853, startPoint y: 493, endPoint x: 807, endPoint y: 487, distance: 46.4
click at [807, 487] on div "Bank details IBAN/Account number GB97LOYD30907226060760 Account type - Bank cod…" at bounding box center [1037, 439] width 467 height 258
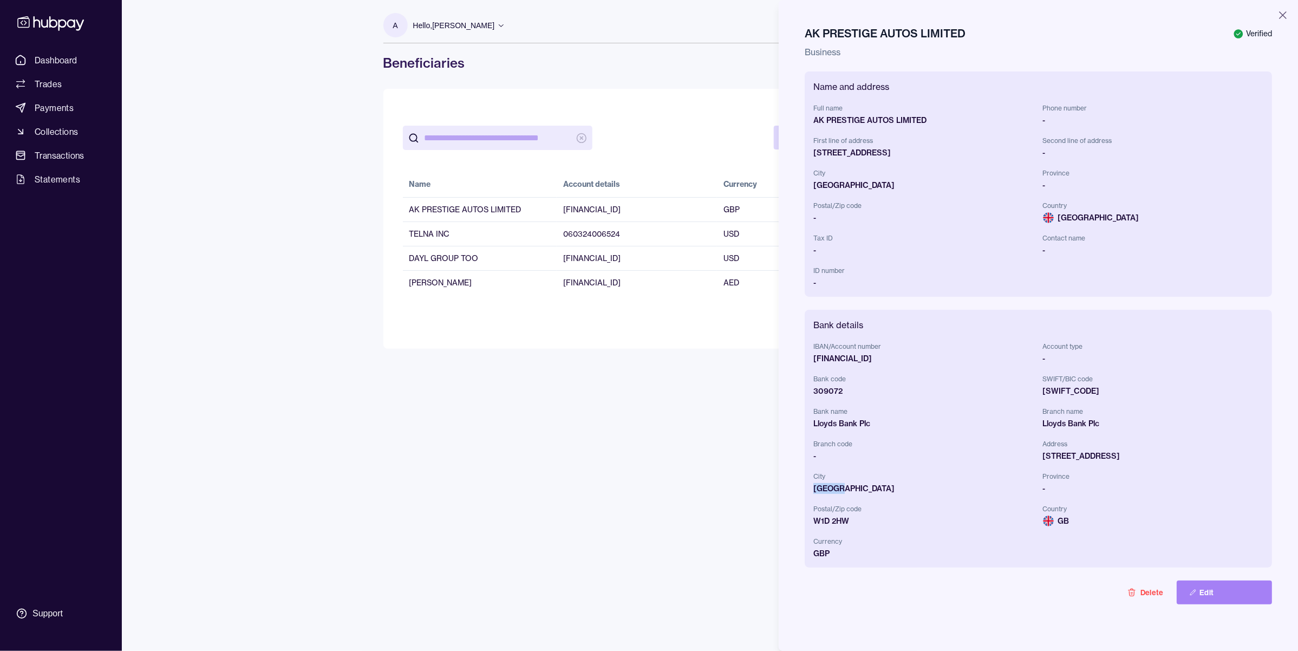
click at [1205, 588] on button "Edit" at bounding box center [1223, 592] width 95 height 24
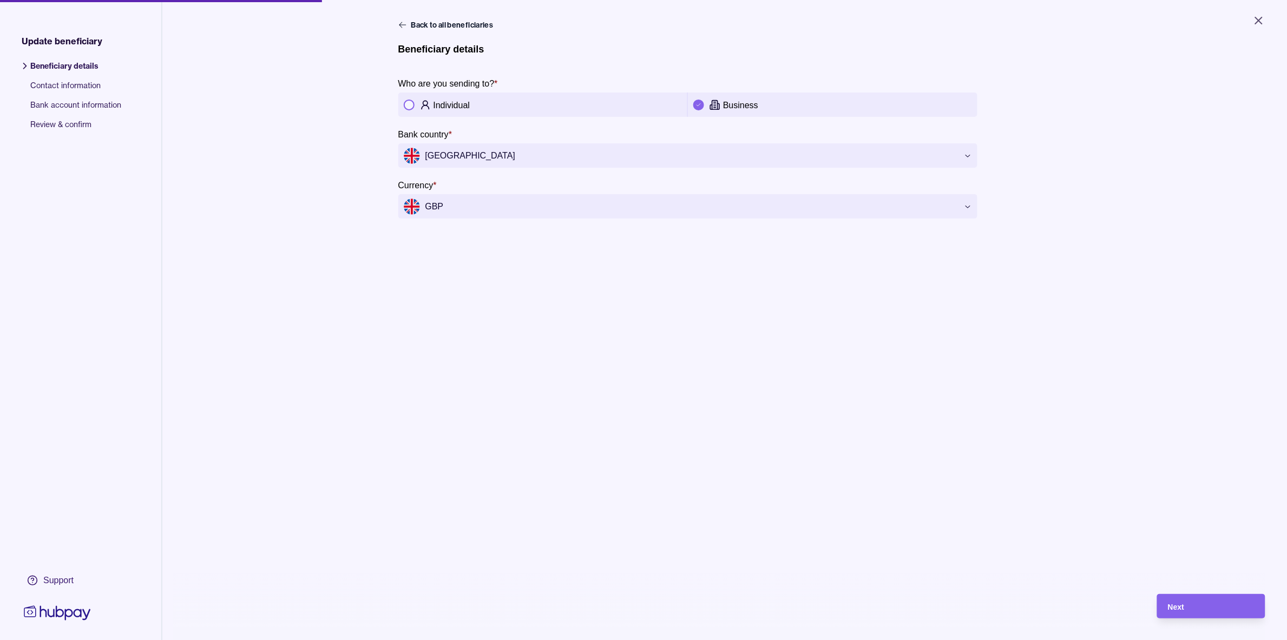
click at [76, 80] on span "Contact information" at bounding box center [75, 89] width 91 height 19
click at [74, 84] on span "Contact information" at bounding box center [75, 89] width 91 height 19
click at [68, 101] on span "Bank account information" at bounding box center [75, 109] width 91 height 19
click at [1262, 17] on icon "Close" at bounding box center [1259, 20] width 6 height 6
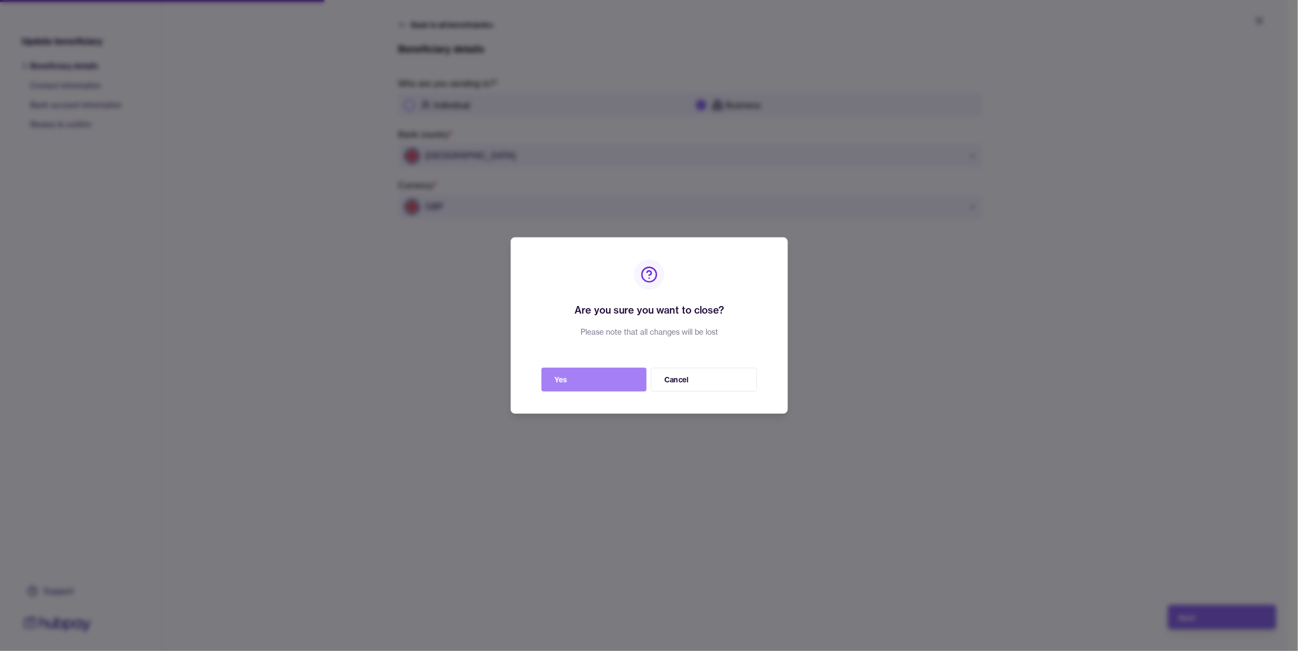
click at [597, 383] on button "Yes" at bounding box center [593, 380] width 105 height 24
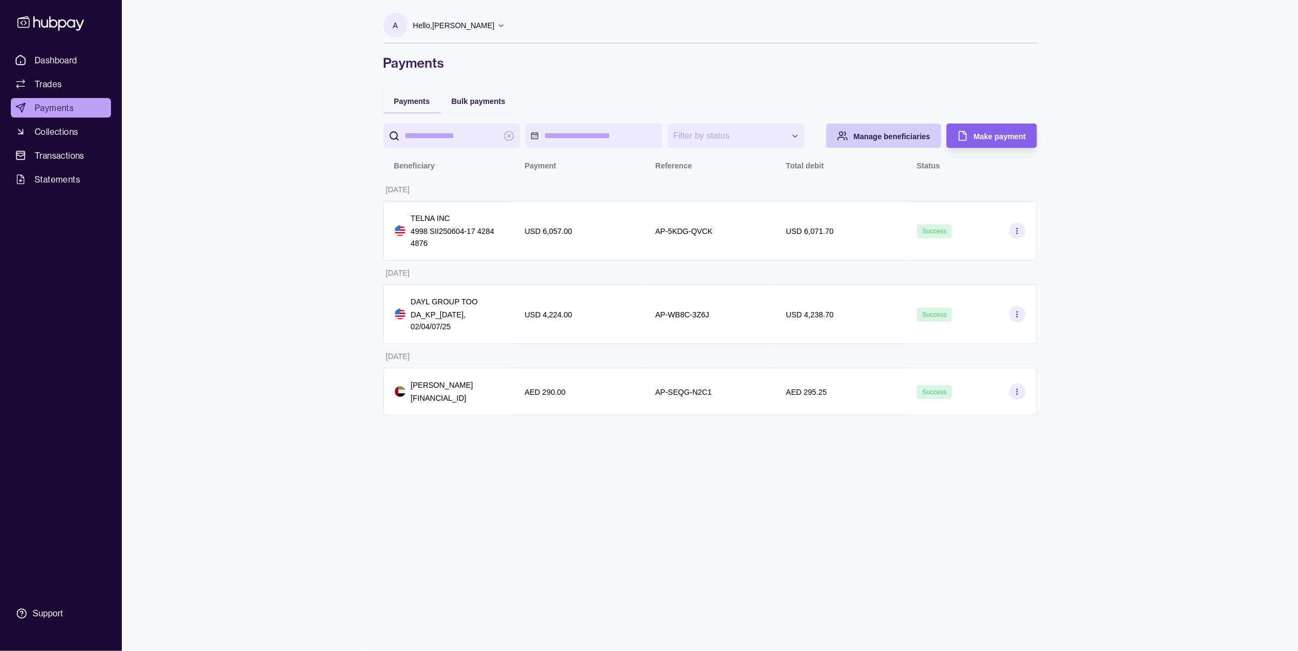
click at [885, 137] on span "Manage beneficiaries" at bounding box center [891, 136] width 77 height 9
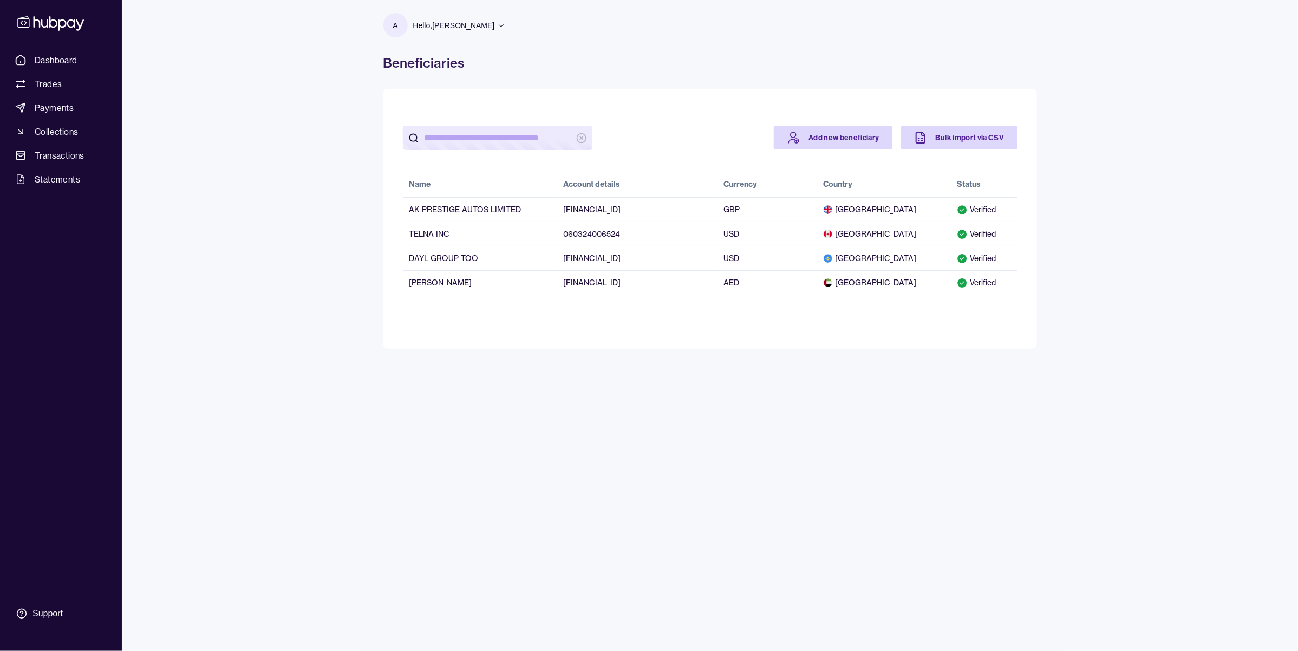
click at [883, 207] on span "United Kingdom" at bounding box center [883, 209] width 120 height 11
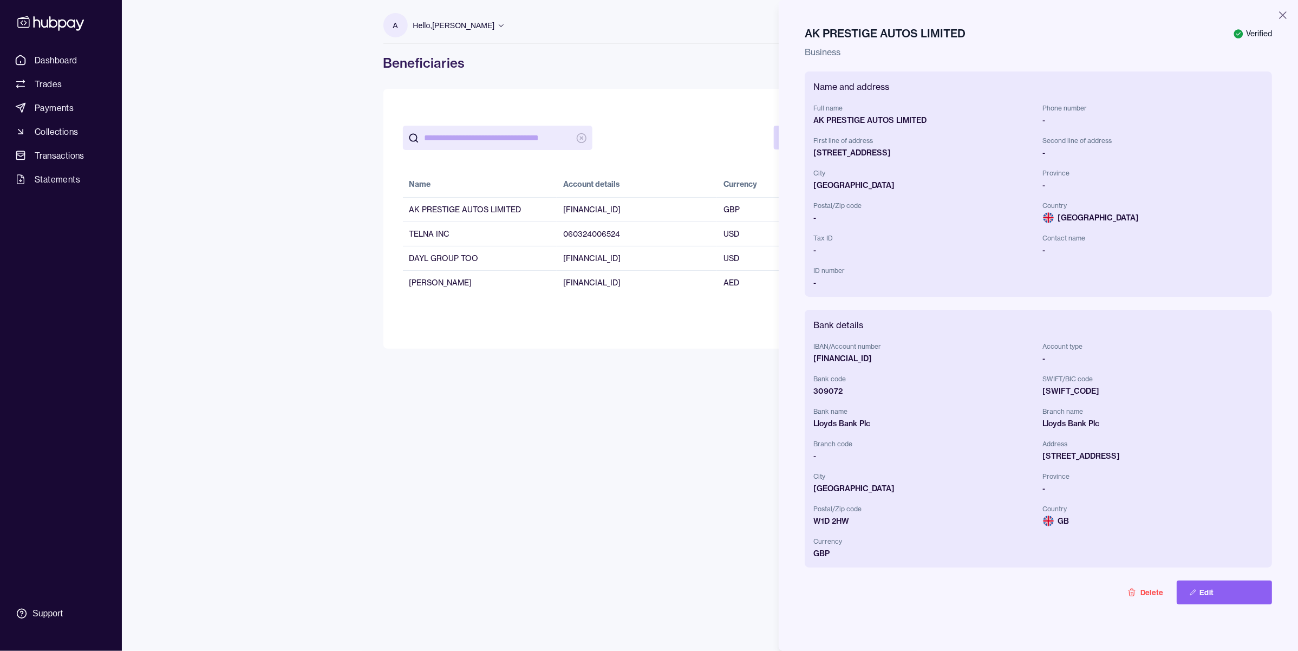
drag, startPoint x: 233, startPoint y: 204, endPoint x: 217, endPoint y: 195, distance: 18.4
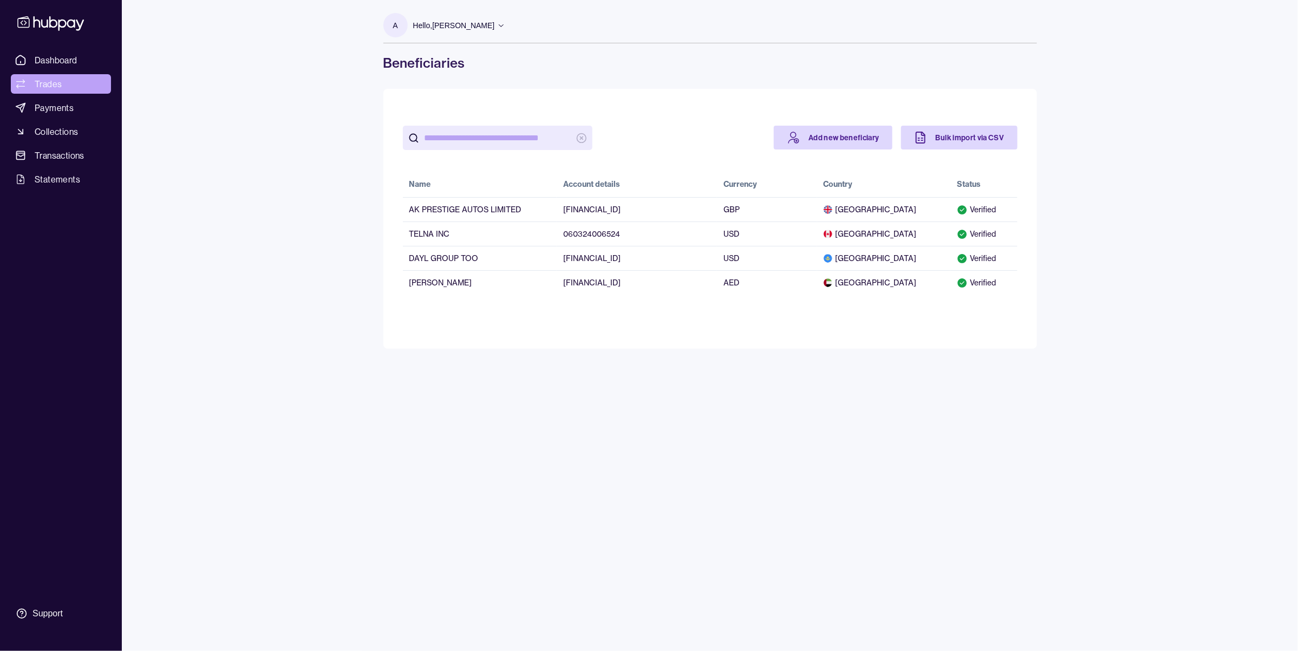
click at [61, 87] on span "Trades" at bounding box center [48, 83] width 27 height 13
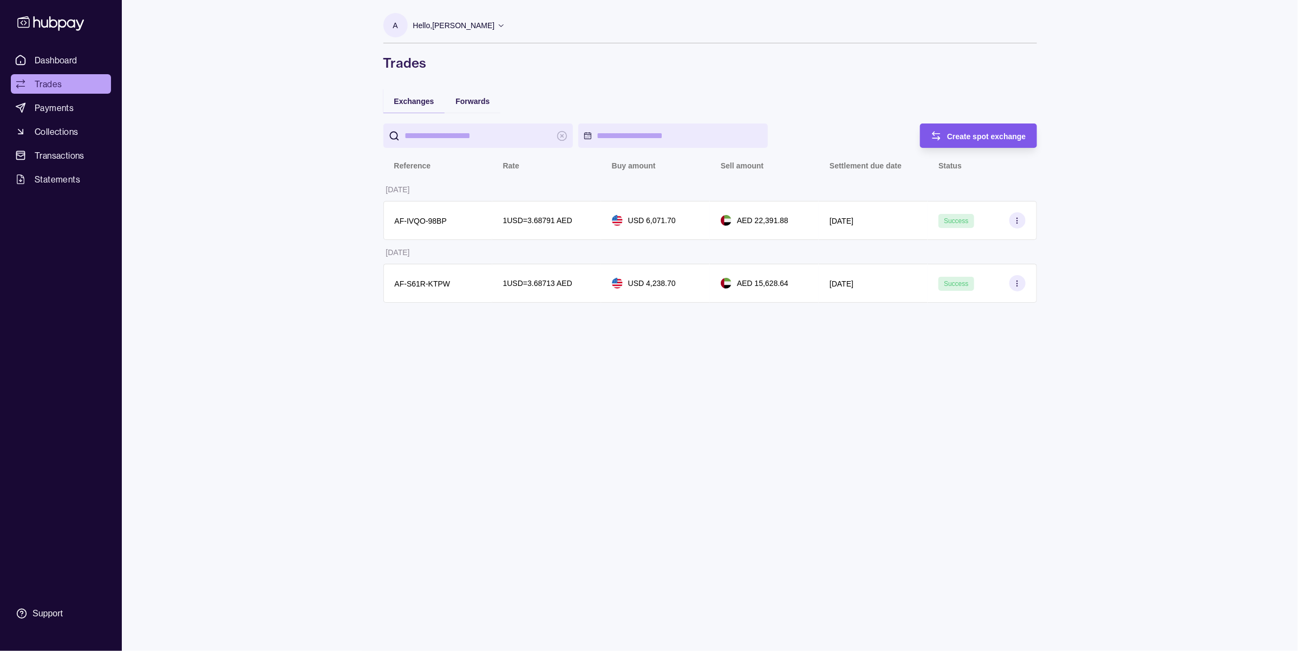
click at [969, 139] on span "Create spot exchange" at bounding box center [986, 136] width 79 height 9
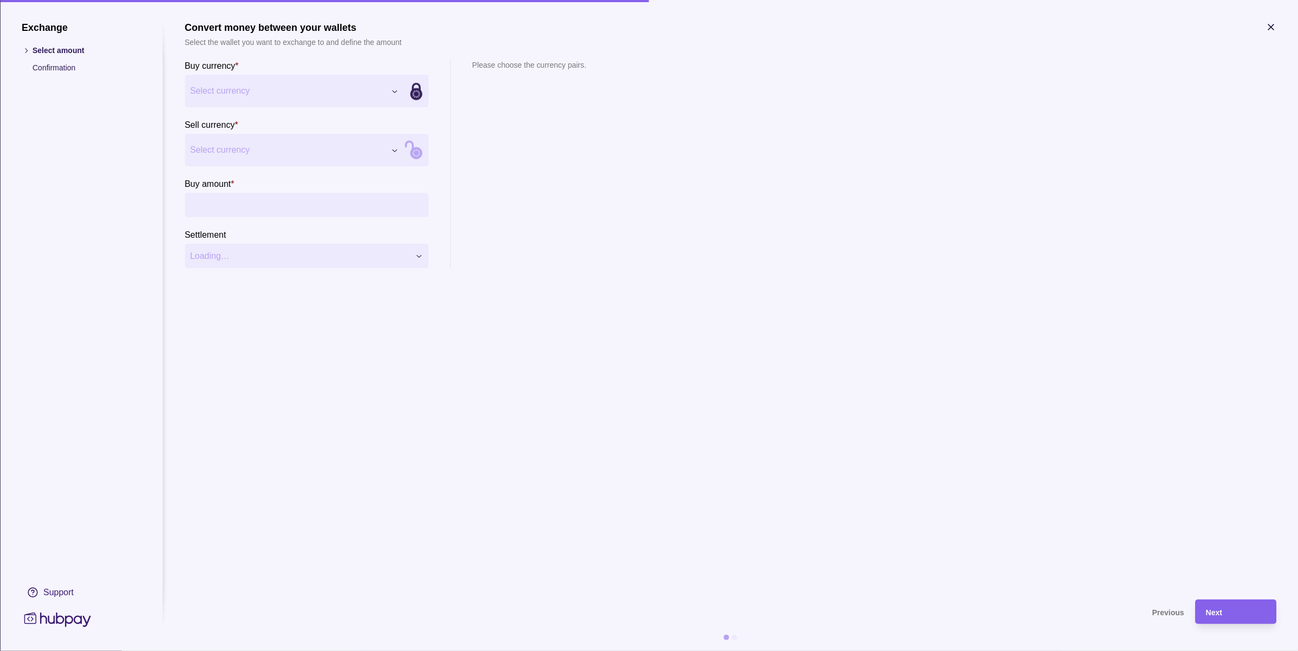
click at [283, 650] on div "Exchange Select amount Confirmation Support Convert money between your wallets …" at bounding box center [649, 651] width 1298 height 0
click at [257, 73] on section "Buy currency * UAE dirham AED Balance AED 552,387.30 *** *** ***" at bounding box center [307, 83] width 244 height 48
click at [256, 650] on div "Exchange Select amount Confirmation Support Convert money between your wallets …" at bounding box center [649, 651] width 1298 height 0
click at [236, 650] on div "Exchange Select amount Confirmation Support Convert money between your wallets …" at bounding box center [649, 651] width 1298 height 0
click at [233, 204] on input "Buy amount *" at bounding box center [317, 205] width 211 height 24
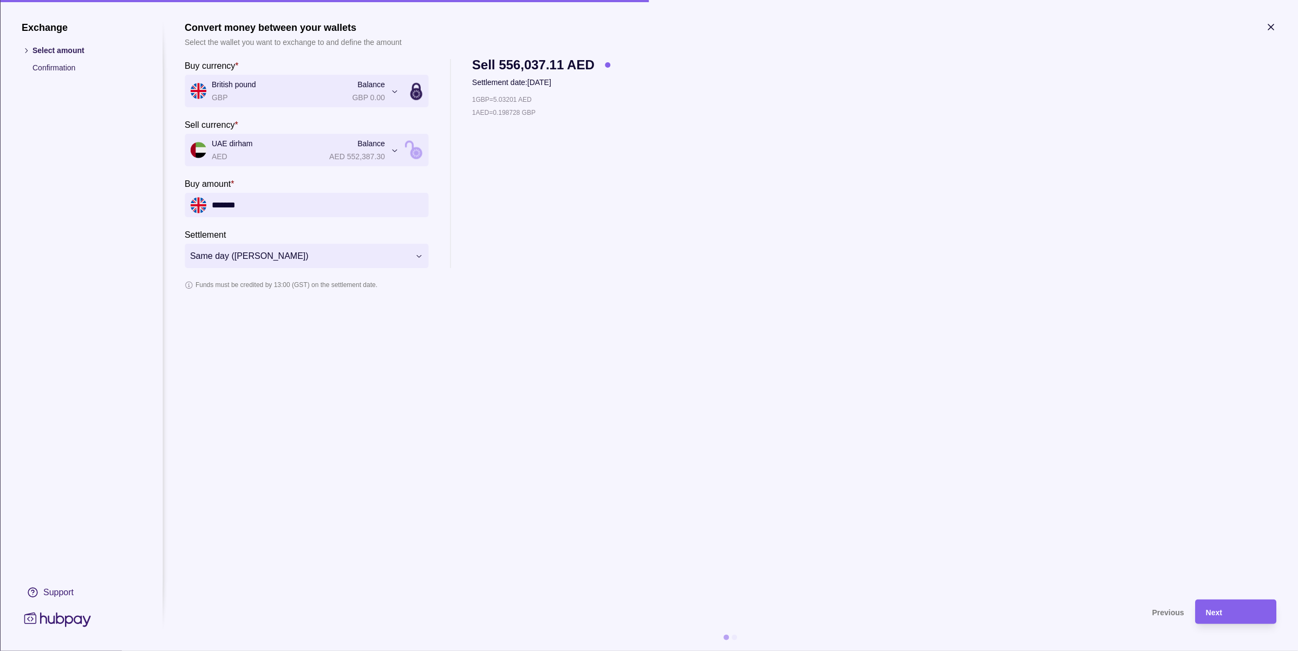
type input "*******"
click at [694, 428] on section "**********" at bounding box center [730, 305] width 1091 height 567
click at [787, 221] on div "**********" at bounding box center [730, 163] width 1091 height 209
click at [1268, 28] on icon "button" at bounding box center [1270, 27] width 11 height 11
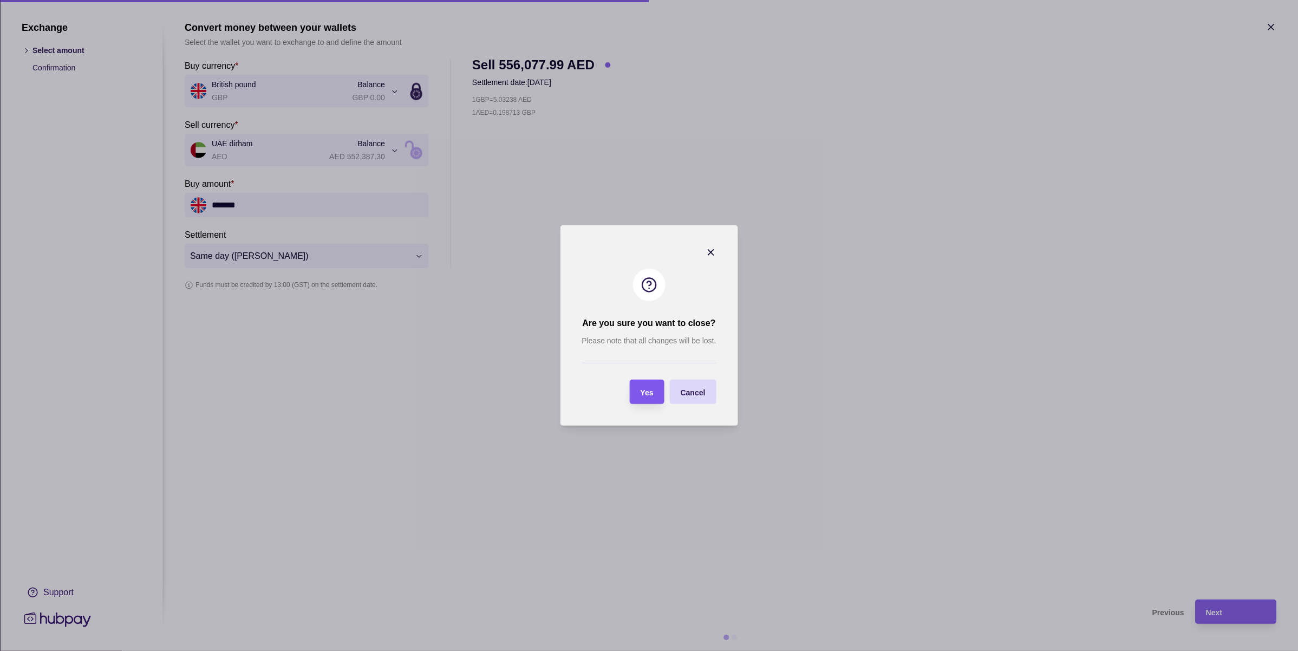
click at [652, 383] on div "Yes" at bounding box center [638, 391] width 29 height 24
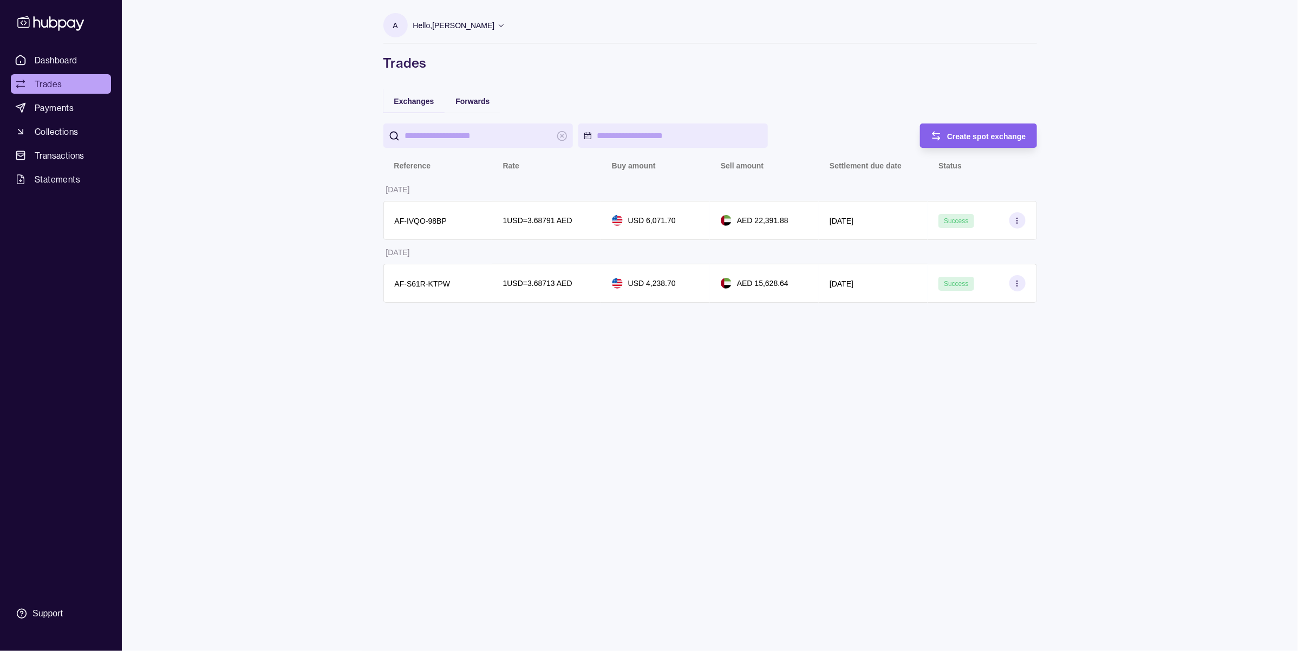
click at [683, 431] on div "A Hello, Anatolii Mironov KODE LLC Account Terms and conditions Privacy policy …" at bounding box center [710, 325] width 697 height 651
click at [37, 52] on link "Dashboard" at bounding box center [61, 59] width 100 height 19
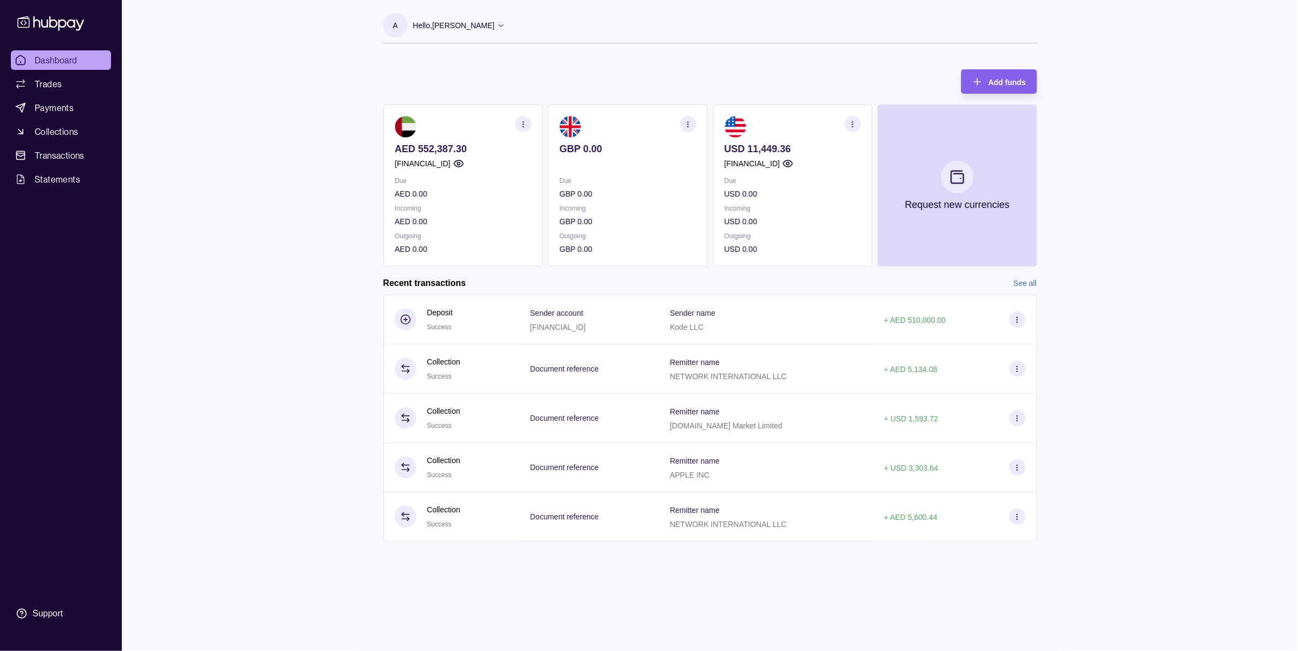
click at [523, 127] on icon "button" at bounding box center [523, 124] width 8 height 8
click at [467, 153] on link "View account details" at bounding box center [448, 151] width 69 height 12
click at [321, 163] on div "Dashboard Trades Payments Collections Transactions Statements Support A Hello, …" at bounding box center [649, 325] width 1298 height 651
click at [1142, 345] on div "Dashboard Trades Payments Collections Transactions Statements Support A Hello, …" at bounding box center [649, 325] width 1298 height 651
click at [221, 185] on div "Dashboard Trades Payments Collections Transactions Statements Support A Hello, …" at bounding box center [649, 325] width 1298 height 651
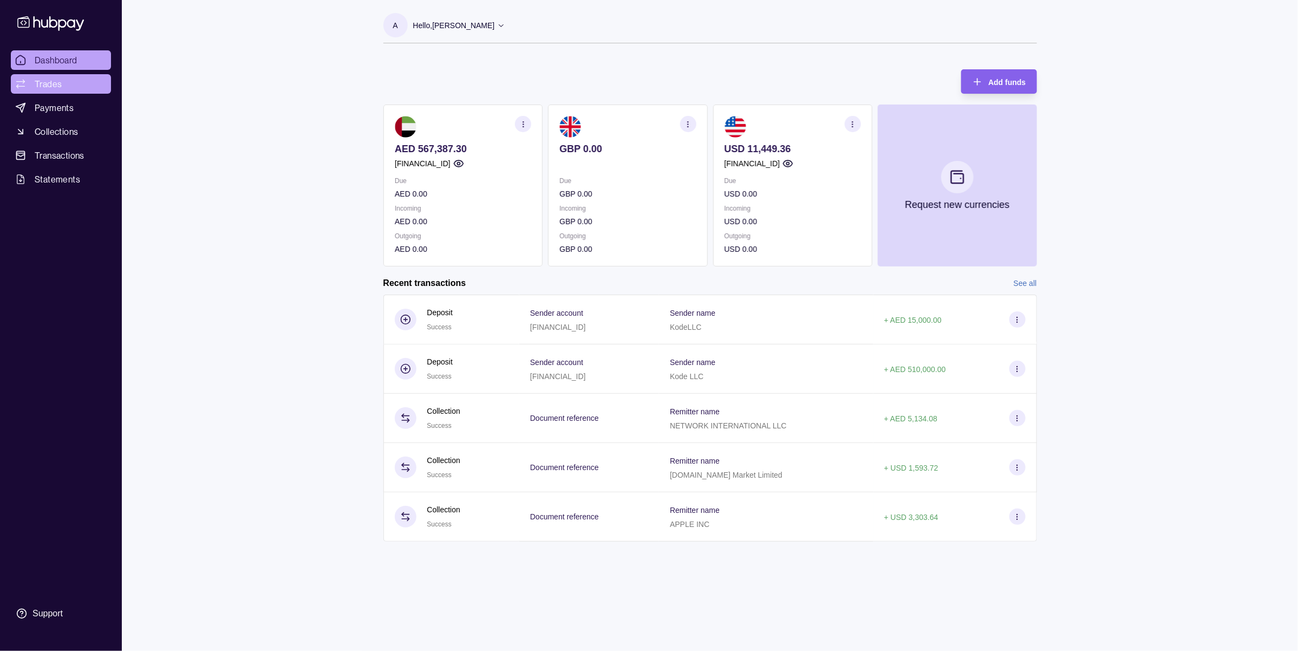
click at [51, 88] on span "Trades" at bounding box center [48, 83] width 27 height 13
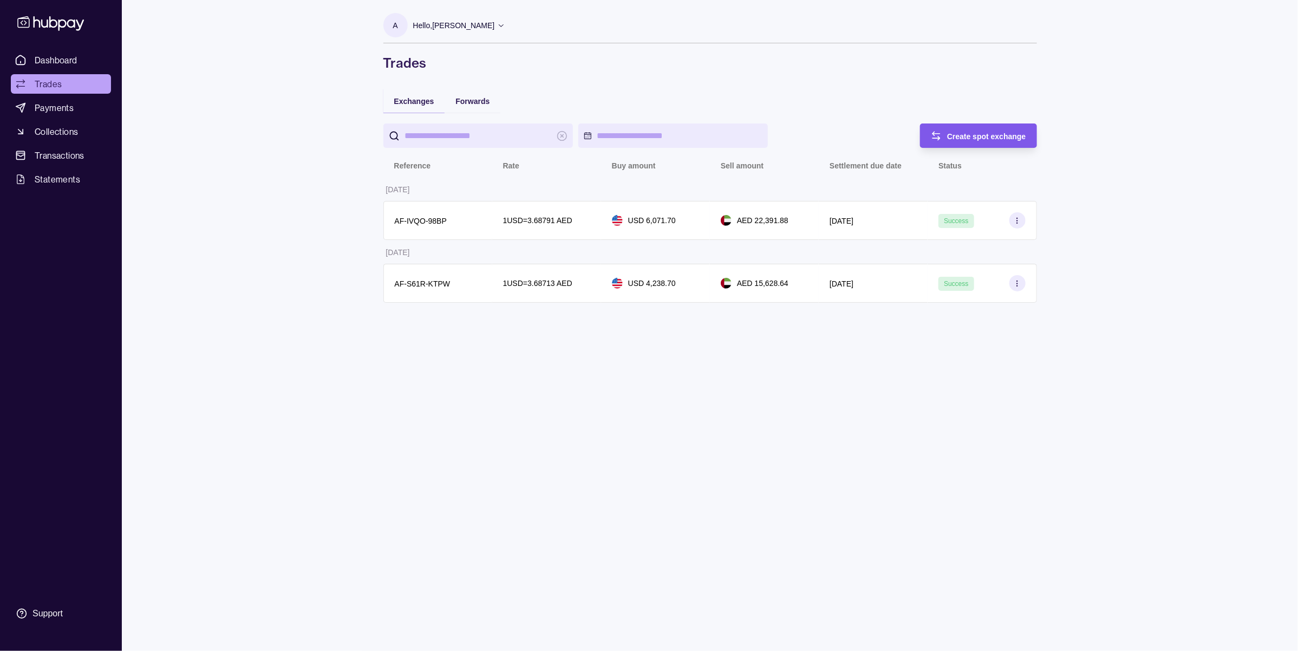
click at [993, 135] on span "Create spot exchange" at bounding box center [986, 136] width 79 height 9
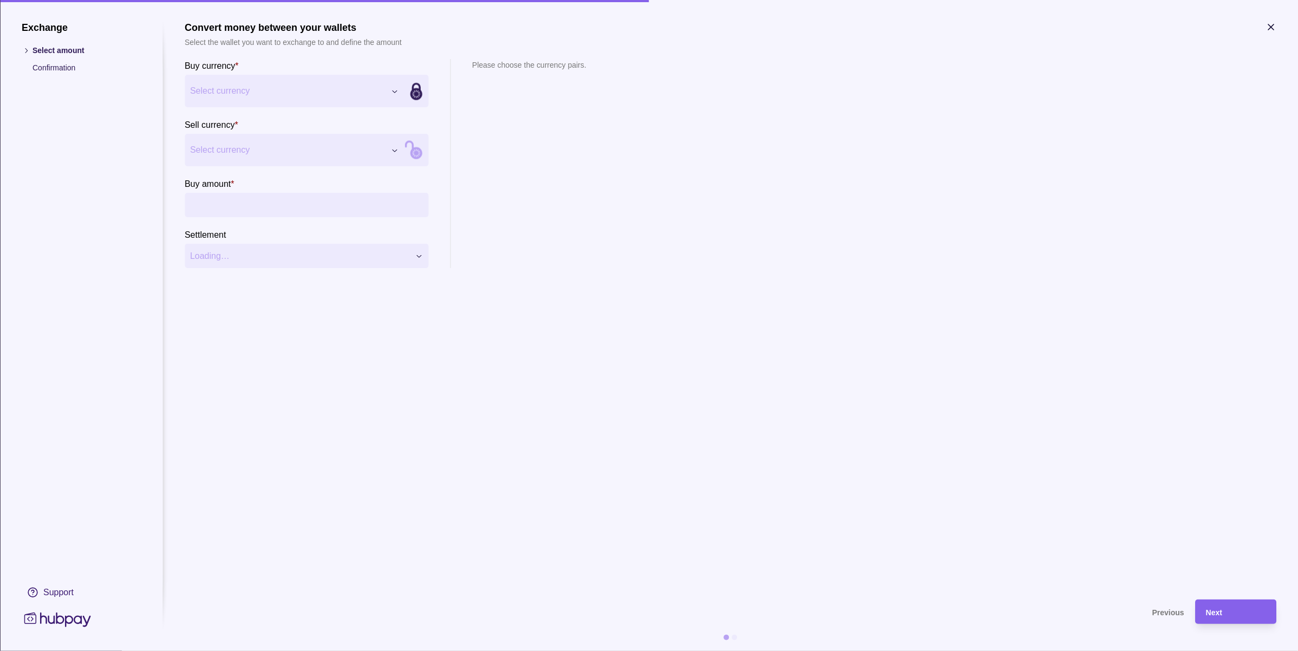
click at [276, 650] on div "Exchange Select amount Confirmation Support Convert money between your wallets …" at bounding box center [649, 651] width 1298 height 0
click at [235, 650] on div "Exchange Select amount Confirmation Support Convert money between your wallets …" at bounding box center [649, 651] width 1298 height 0
click at [228, 650] on div "Exchange Select amount Confirmation Support Convert money between your wallets …" at bounding box center [649, 651] width 1298 height 0
drag, startPoint x: 242, startPoint y: 201, endPoint x: 403, endPoint y: 208, distance: 161.5
click at [242, 202] on input "Buy amount *" at bounding box center [317, 205] width 211 height 24
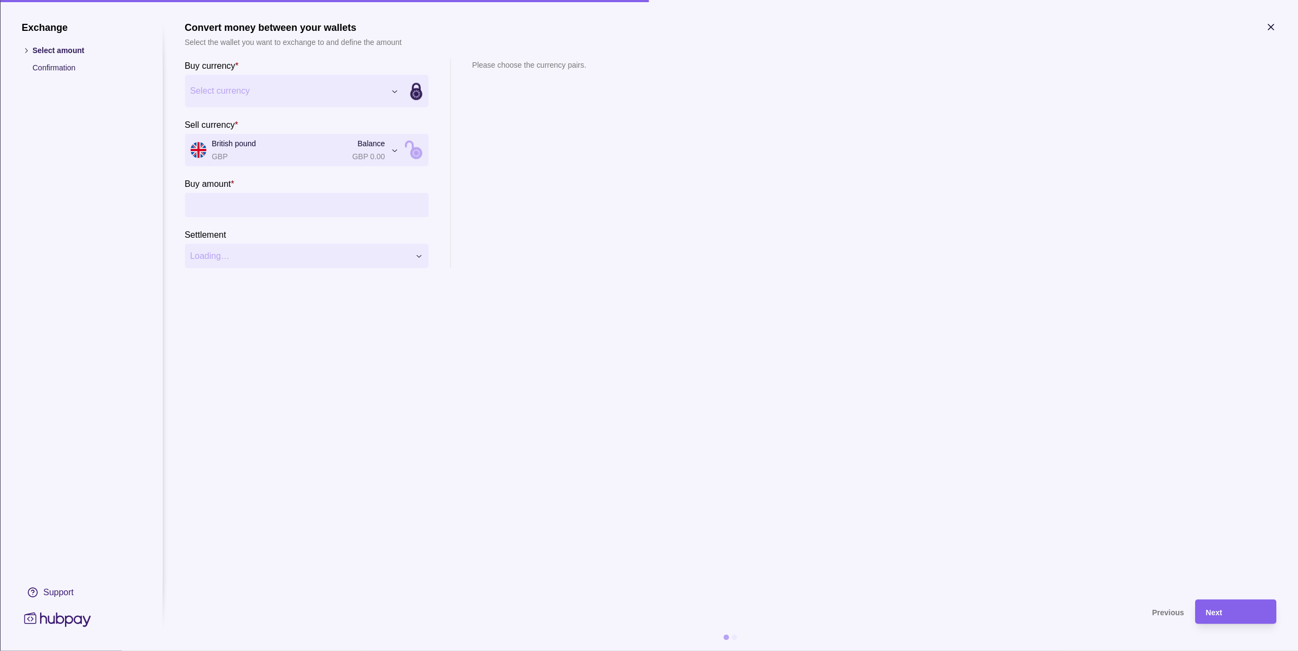
click at [684, 221] on div "Buy currency * Select currency *** *** *** Sell currency * British pound GBP Ba…" at bounding box center [730, 163] width 1091 height 209
click at [258, 95] on span "Select currency" at bounding box center [287, 90] width 195 height 13
click at [796, 378] on section "Convert money between your wallets Select the wallet you want to exchange to an…" at bounding box center [730, 305] width 1091 height 567
click at [284, 214] on input "Buy amount *" at bounding box center [317, 205] width 211 height 24
click at [259, 650] on div "**********" at bounding box center [649, 651] width 1298 height 0
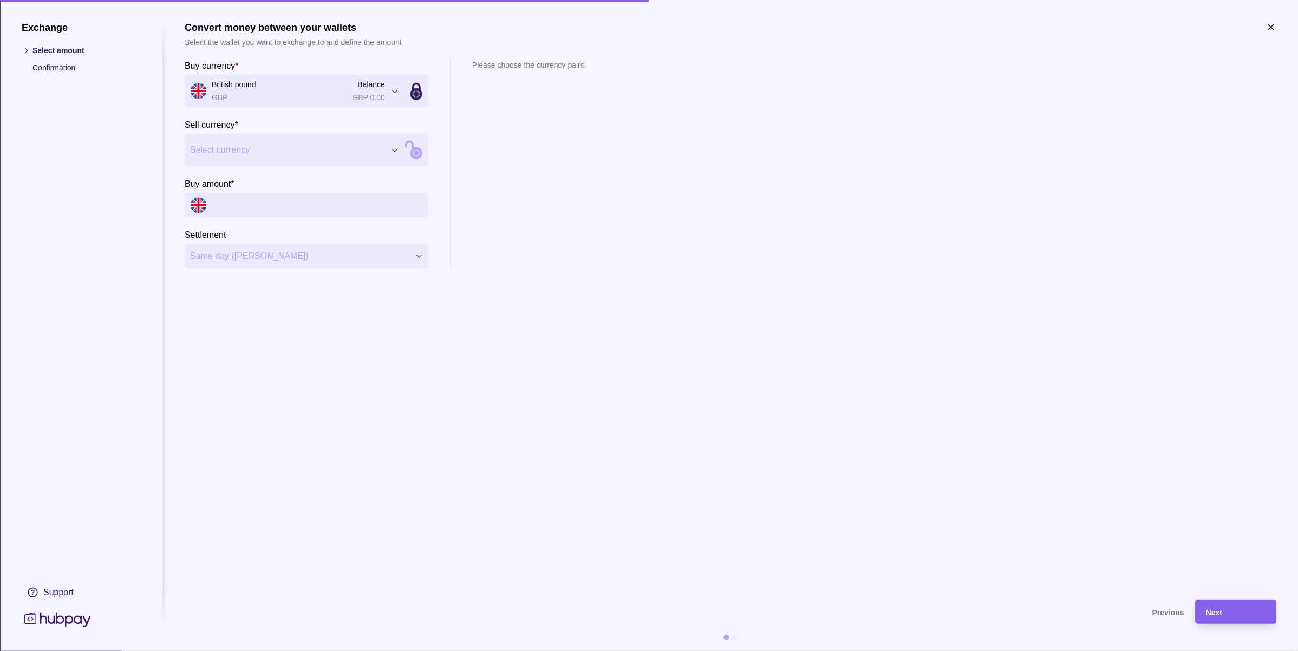
click at [264, 149] on span "Select currency" at bounding box center [287, 149] width 195 height 13
click at [836, 316] on section "Convert money between your wallets Select the wallet you want to exchange to an…" at bounding box center [730, 305] width 1091 height 567
click at [285, 203] on input "Buy amount *" at bounding box center [317, 205] width 211 height 24
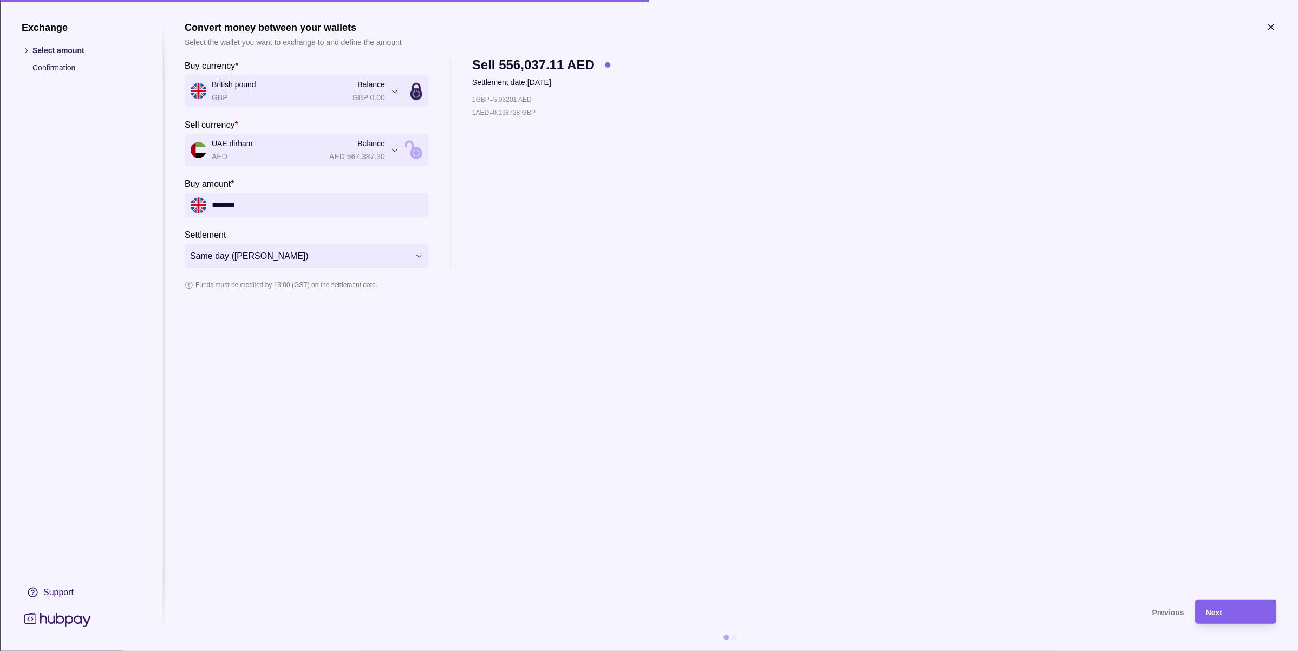
type input "*******"
drag, startPoint x: 470, startPoint y: 67, endPoint x: 593, endPoint y: 67, distance: 122.9
click at [593, 67] on div "**********" at bounding box center [730, 163] width 1091 height 209
copy span "Sell 556,077.99 AED"
drag, startPoint x: 544, startPoint y: 112, endPoint x: 470, endPoint y: 114, distance: 74.2
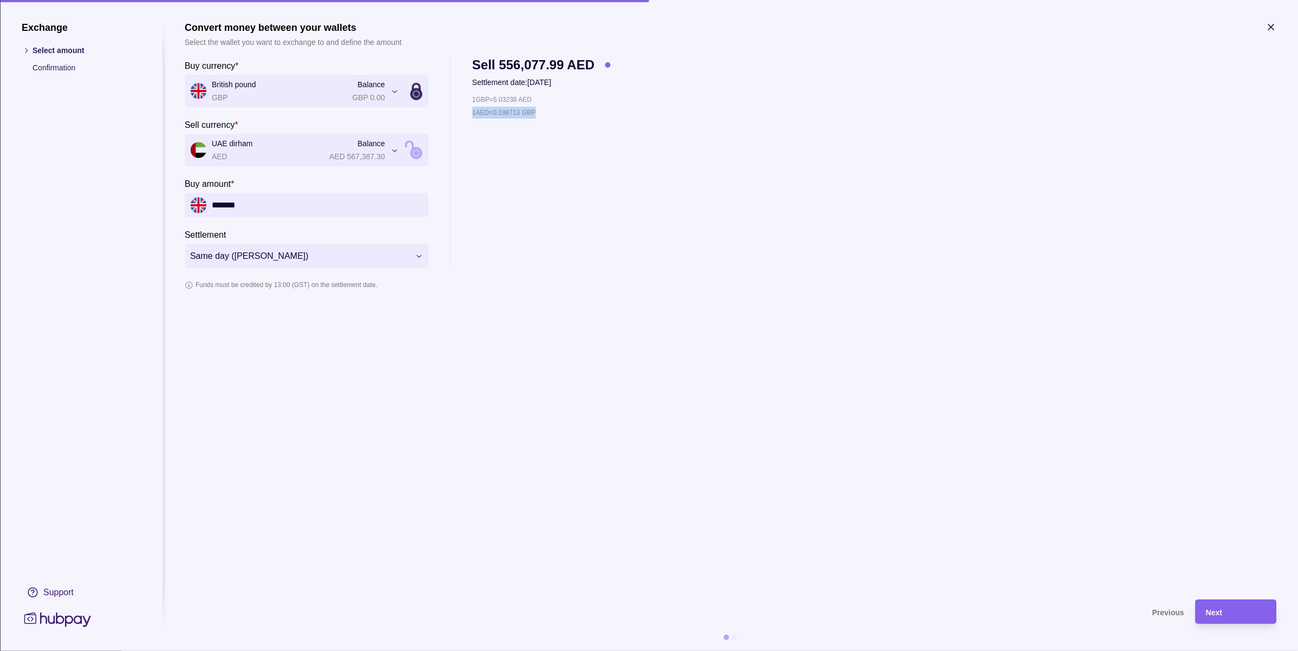
click at [470, 114] on div "**********" at bounding box center [730, 163] width 1091 height 209
copy p "1 AED = 0.198713 GBP"
click at [434, 336] on section "**********" at bounding box center [730, 305] width 1091 height 567
drag, startPoint x: 377, startPoint y: 283, endPoint x: 194, endPoint y: 289, distance: 183.1
click at [195, 289] on section "Funds must be credited by 13:00 (GST) on the settlement date." at bounding box center [730, 285] width 1091 height 12
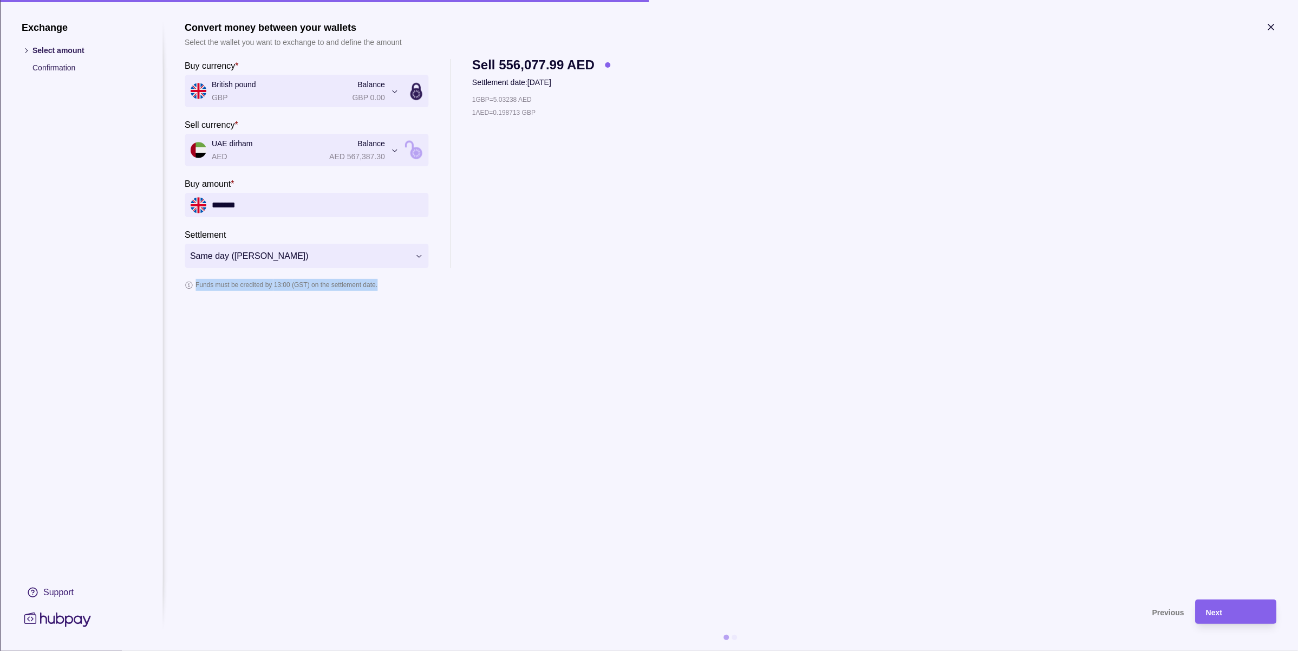
copy p "Funds must be credited by 13:00 (GST) on the settlement date."
click at [1267, 26] on icon "button" at bounding box center [1270, 27] width 11 height 11
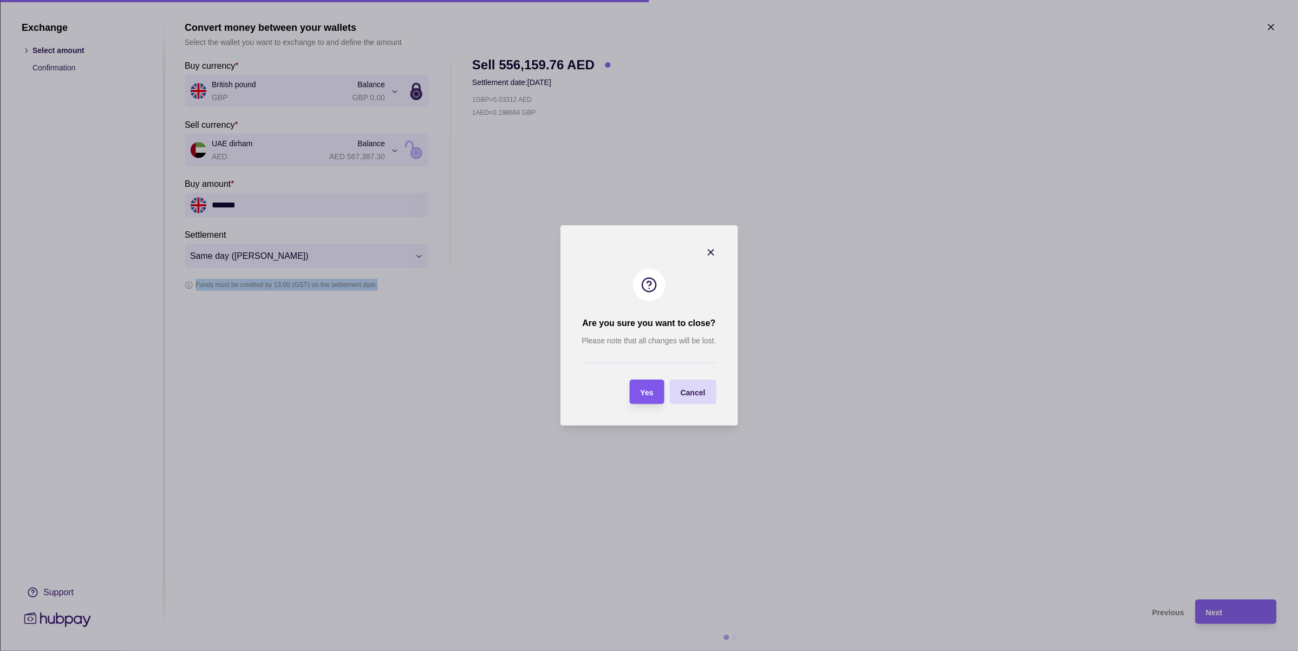
click at [646, 396] on span "Yes" at bounding box center [646, 392] width 13 height 9
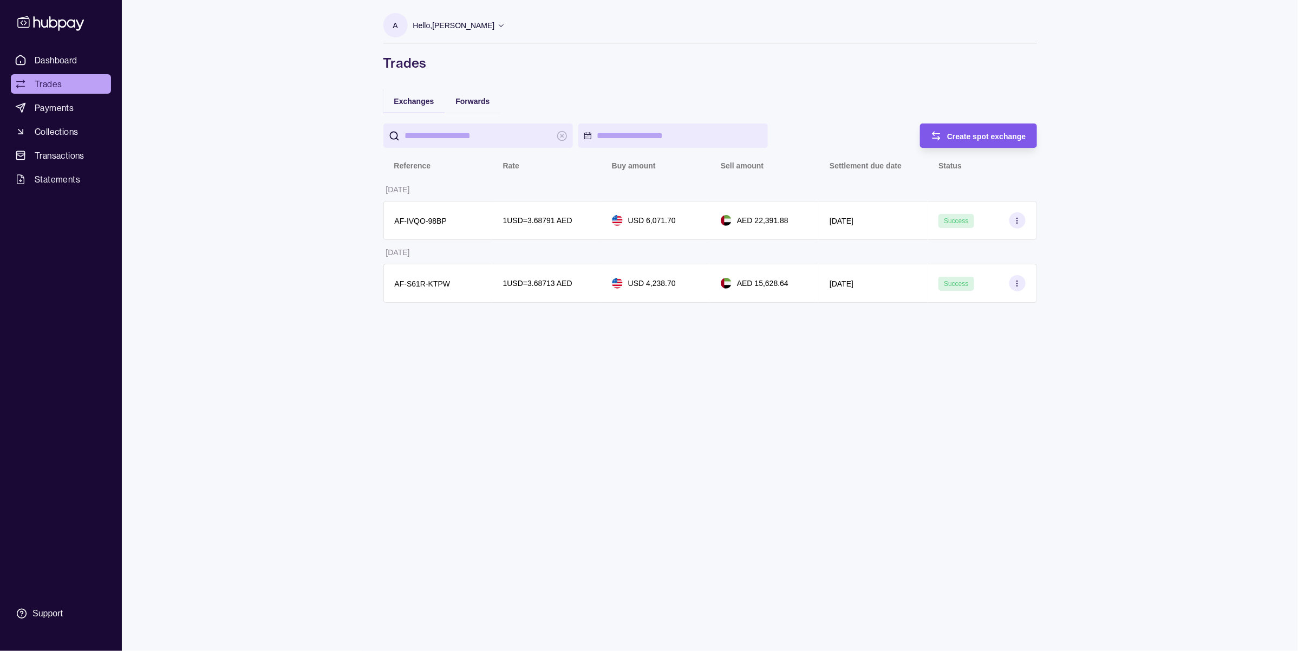
click at [992, 132] on span "Create spot exchange" at bounding box center [986, 136] width 79 height 9
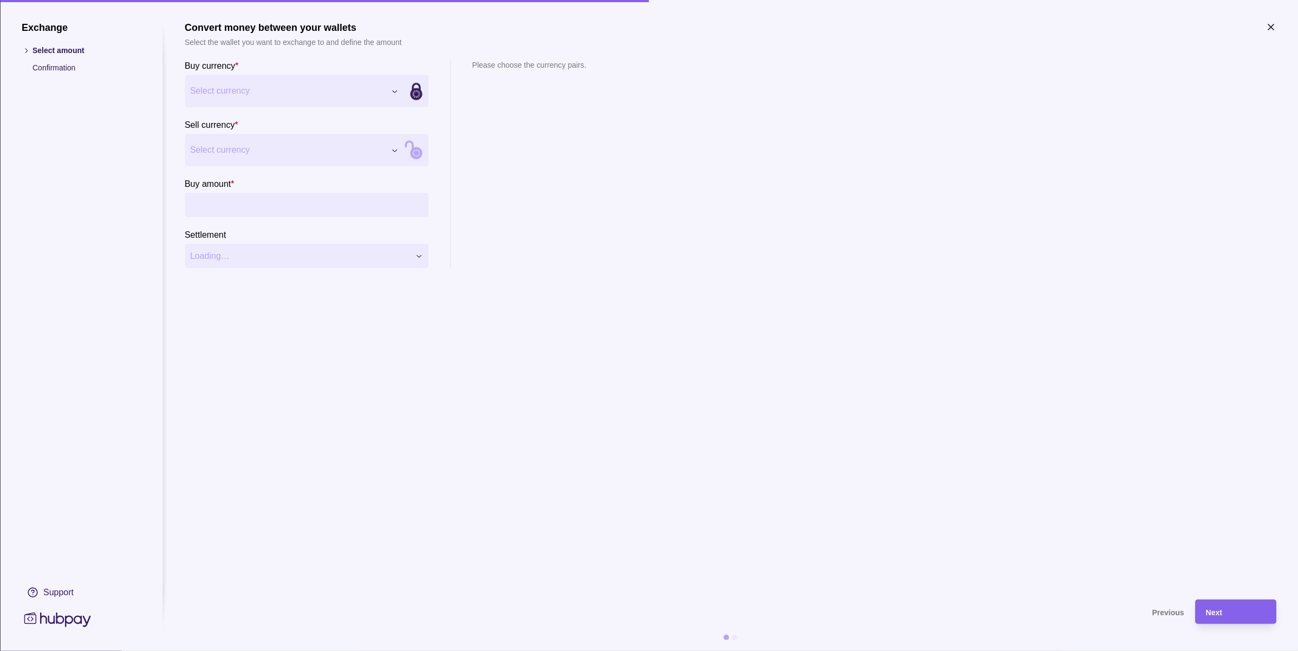
click at [245, 650] on div "Exchange Select amount Confirmation Support Convert money between your wallets …" at bounding box center [649, 651] width 1298 height 0
click at [221, 157] on button "Select currency" at bounding box center [294, 150] width 219 height 32
click at [253, 210] on input "Buy amount *" at bounding box center [317, 205] width 211 height 24
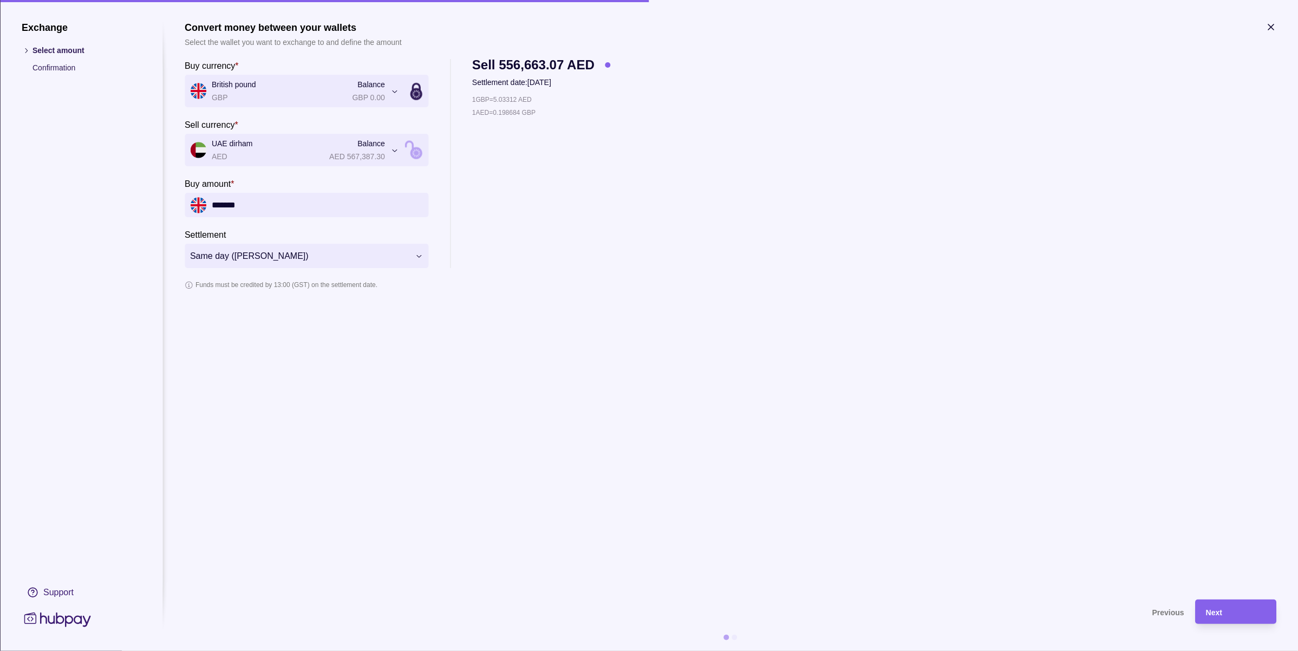
click at [464, 359] on section "**********" at bounding box center [730, 305] width 1091 height 567
drag, startPoint x: 250, startPoint y: 206, endPoint x: -53, endPoint y: 158, distance: 306.9
click at [0, 158] on html "**********" at bounding box center [649, 325] width 1298 height 651
type input "*******"
click at [542, 432] on section "**********" at bounding box center [730, 305] width 1091 height 567
